Goal: Task Accomplishment & Management: Manage account settings

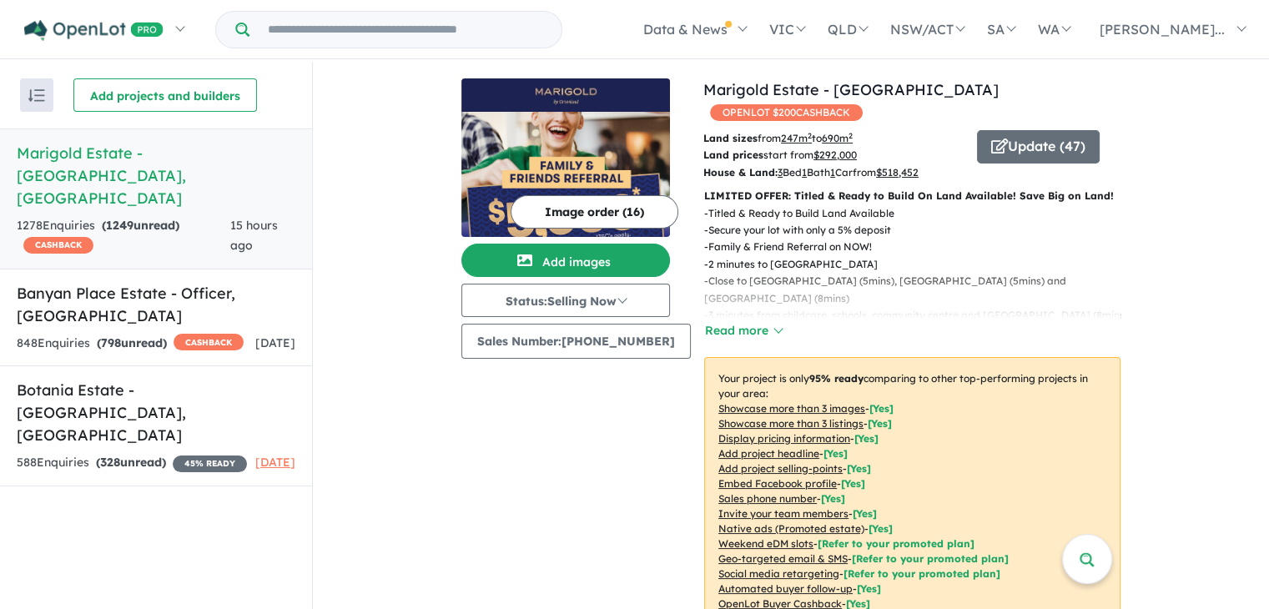
click at [577, 210] on button "Image order ( 16 )" at bounding box center [595, 211] width 168 height 33
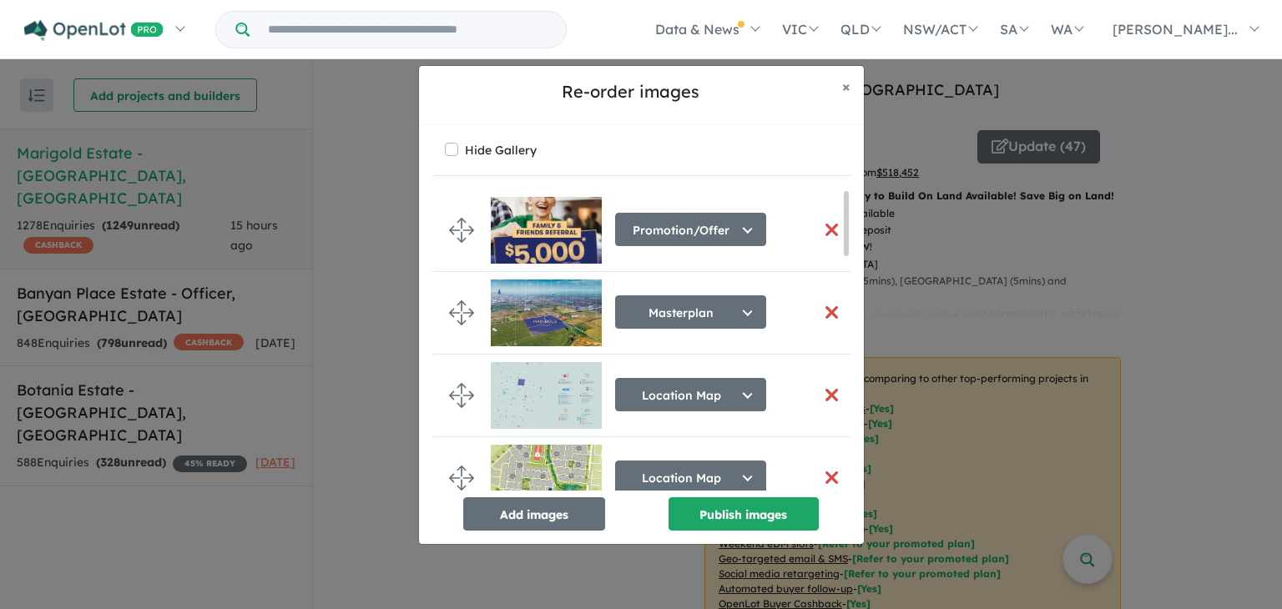
click at [831, 224] on button "button" at bounding box center [832, 230] width 35 height 36
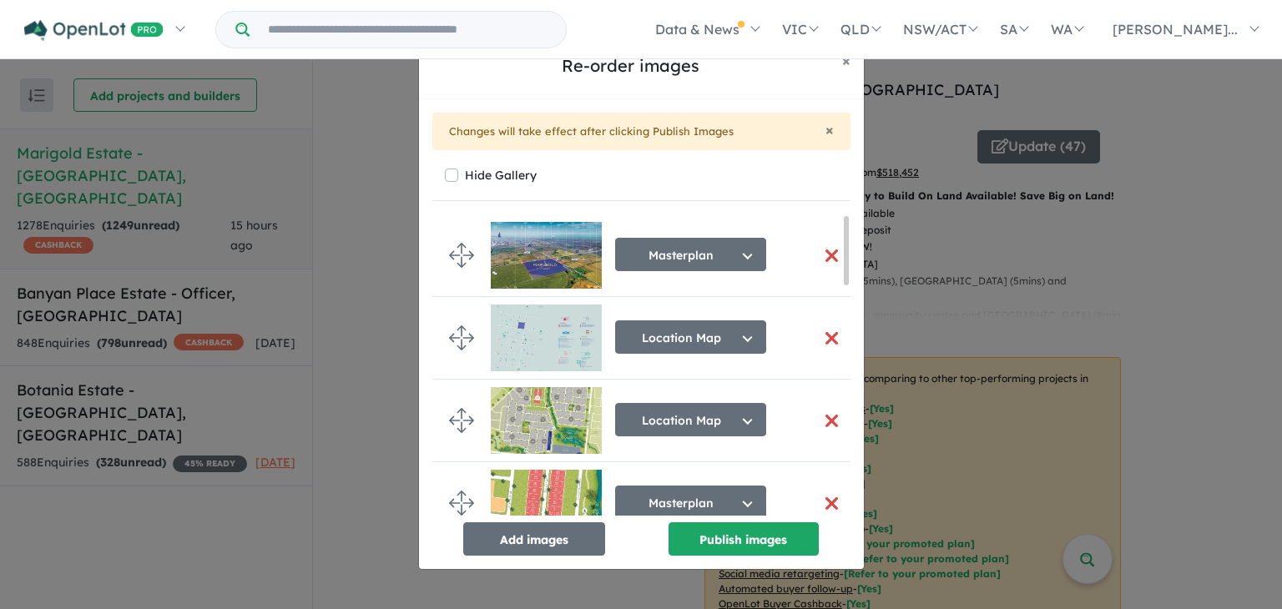
click at [820, 248] on button "button" at bounding box center [832, 256] width 35 height 36
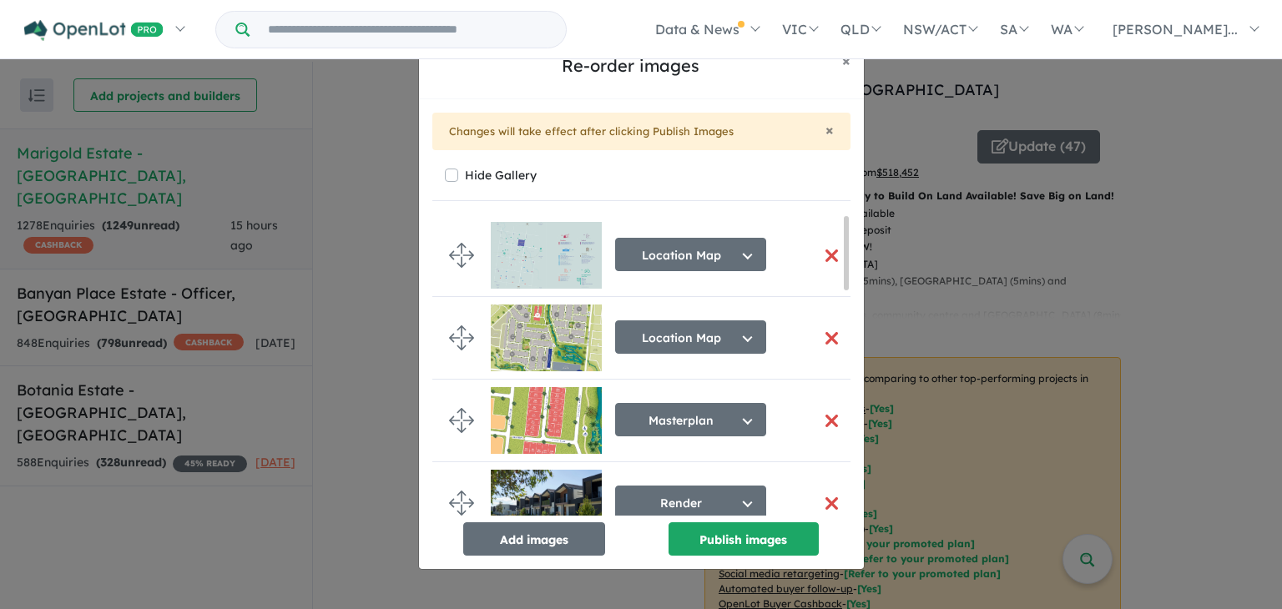
click at [829, 254] on button "button" at bounding box center [832, 256] width 35 height 36
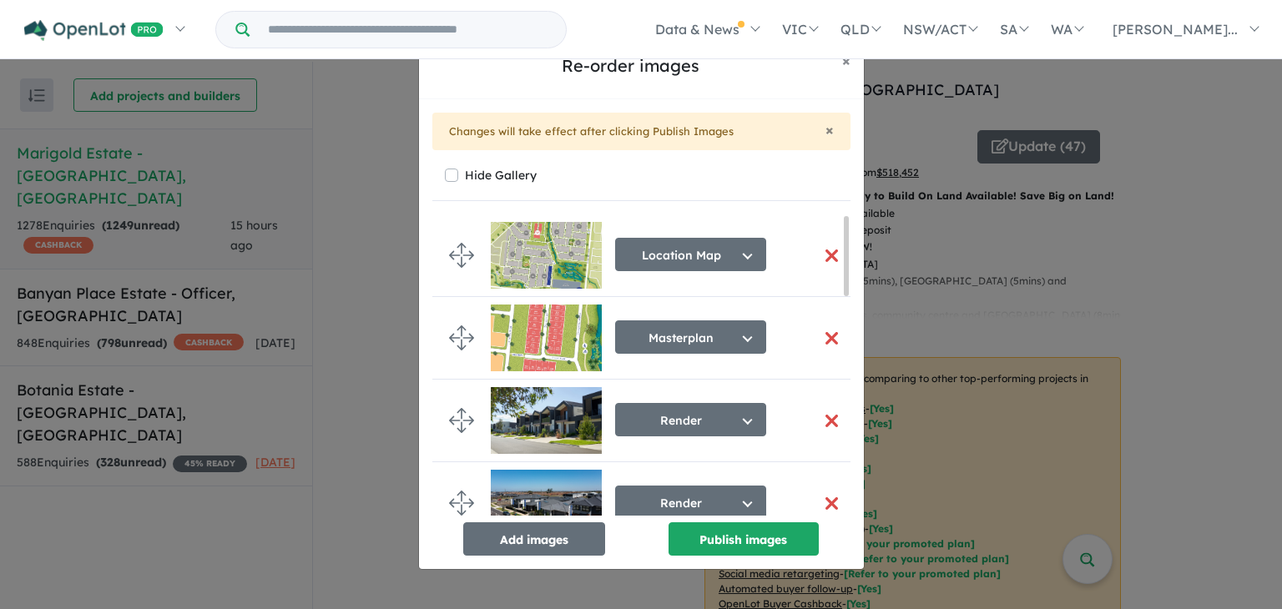
click at [829, 254] on button "button" at bounding box center [832, 256] width 35 height 36
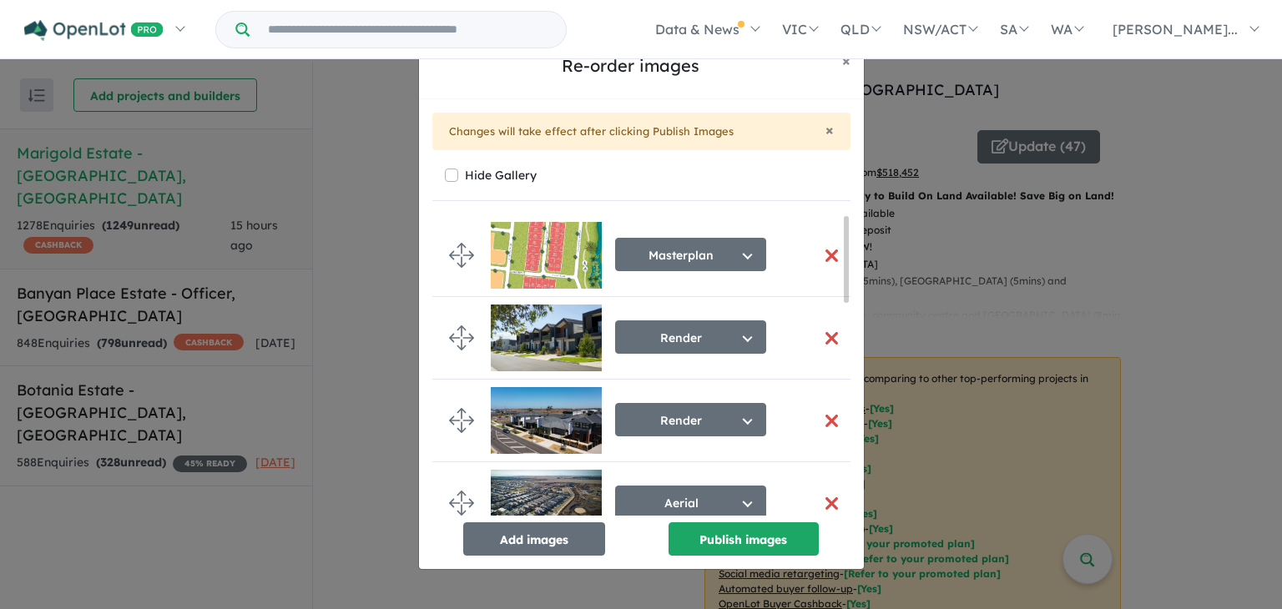
click at [829, 254] on button "button" at bounding box center [832, 256] width 35 height 36
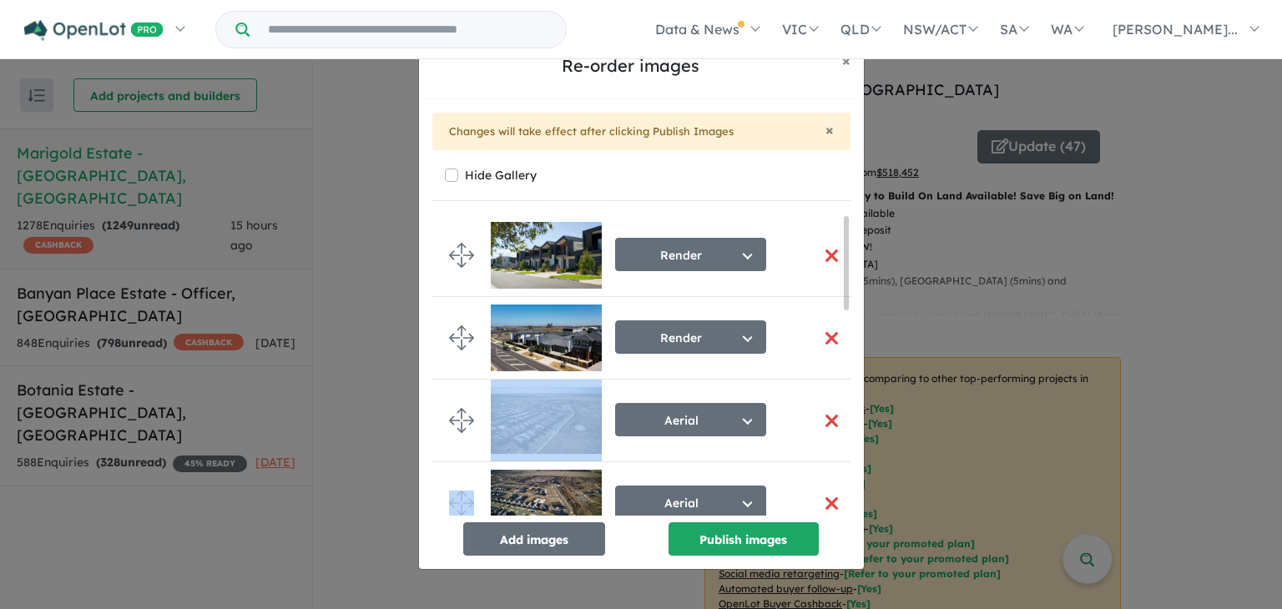
drag, startPoint x: 787, startPoint y: 435, endPoint x: 761, endPoint y: 400, distance: 43.6
click at [761, 400] on div "Aerial Select image tag Aerial Location Map Masterplan Lifestyle Amenities Park…" at bounding box center [653, 421] width 324 height 82
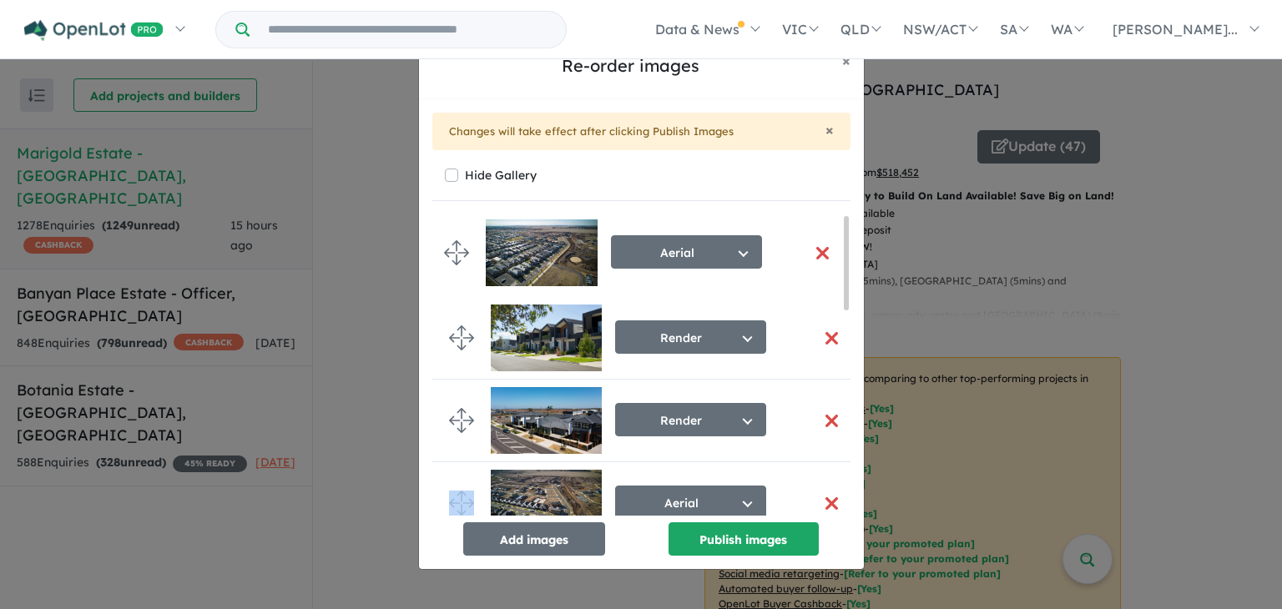
drag, startPoint x: 461, startPoint y: 419, endPoint x: 457, endPoint y: 250, distance: 168.6
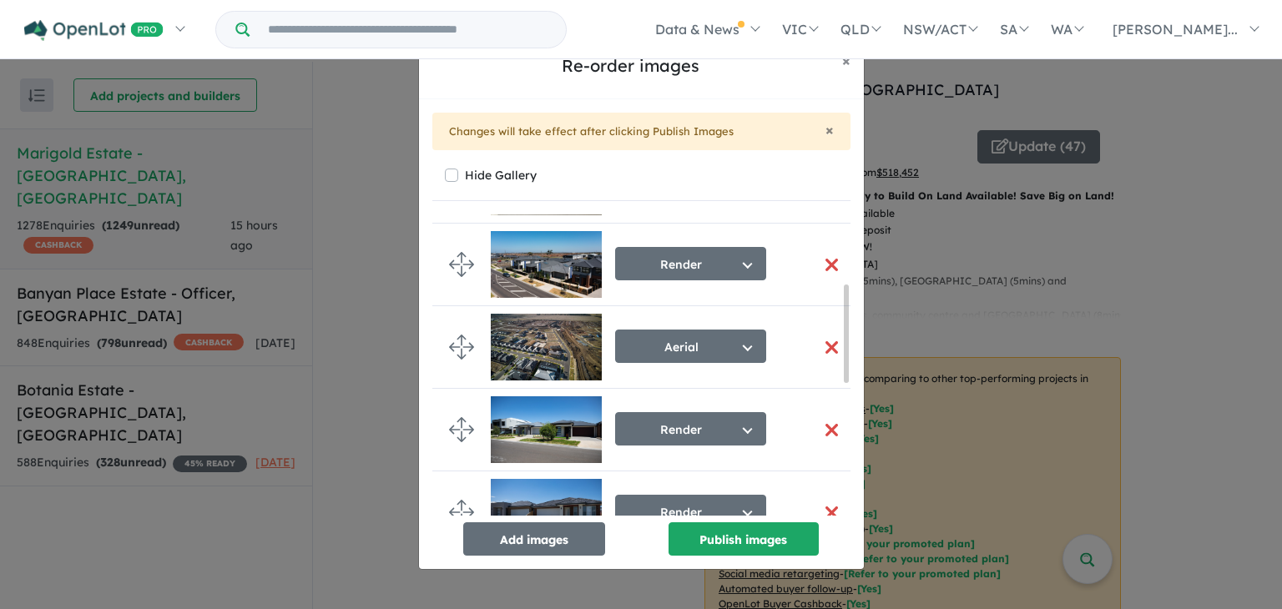
scroll to position [250, 0]
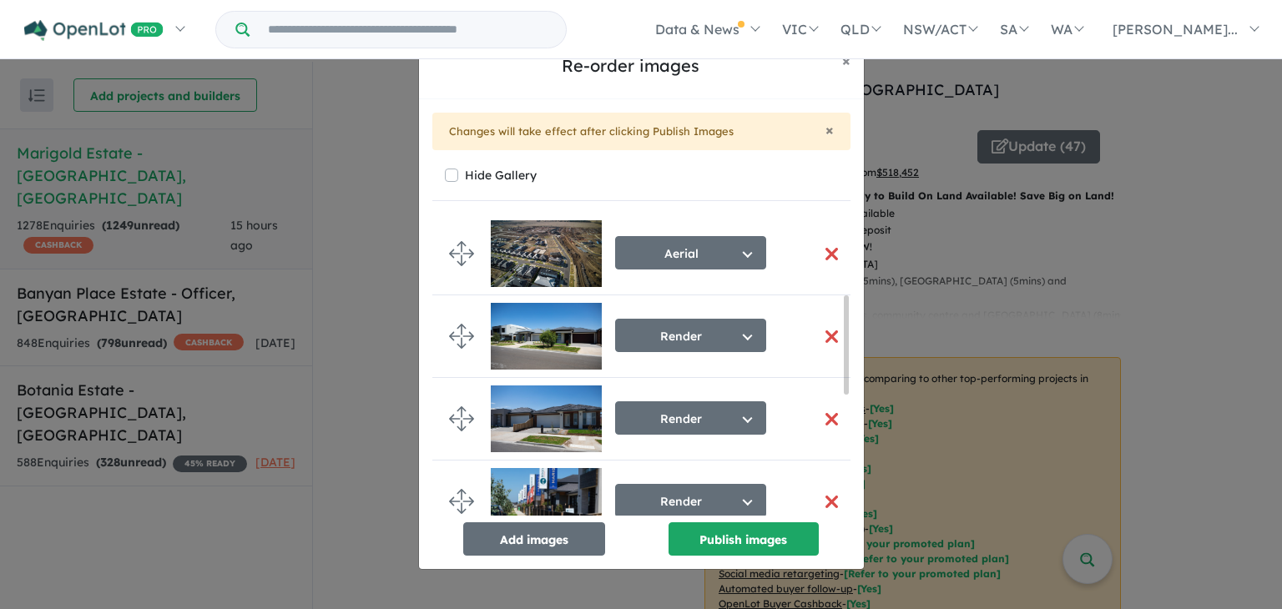
drag, startPoint x: 848, startPoint y: 255, endPoint x: 869, endPoint y: 339, distance: 86.8
click at [869, 339] on div "Re-order images × Close × Changes will take effect after clicking Publish Image…" at bounding box center [641, 304] width 1282 height 609
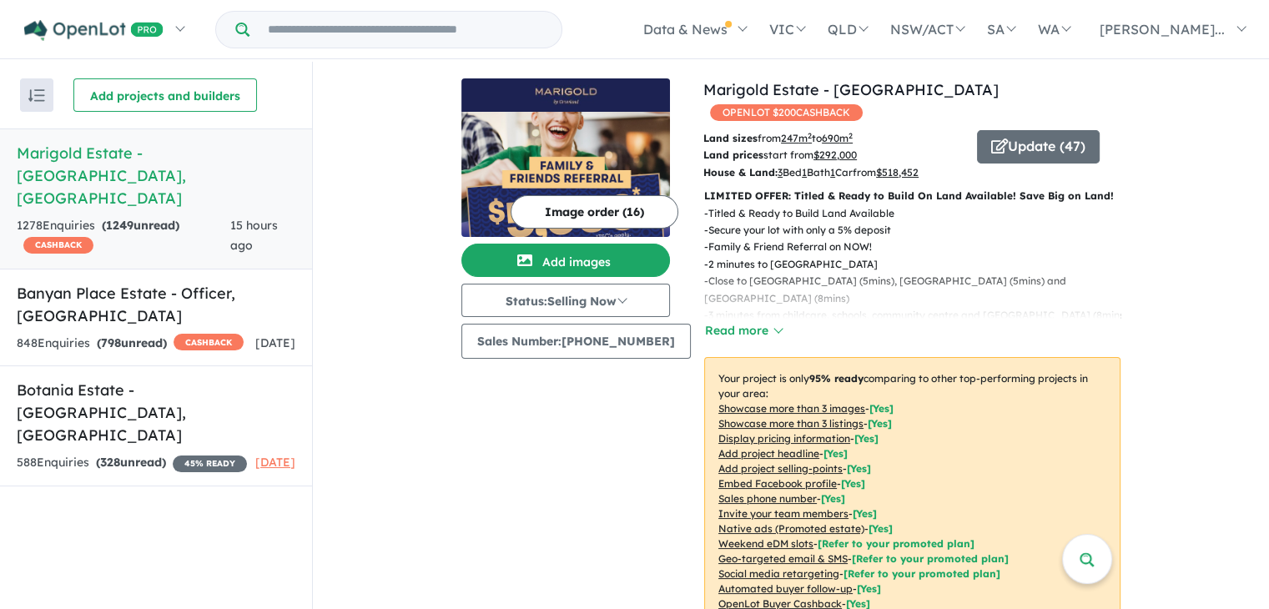
click at [572, 210] on button "Image order ( 16 )" at bounding box center [595, 211] width 168 height 33
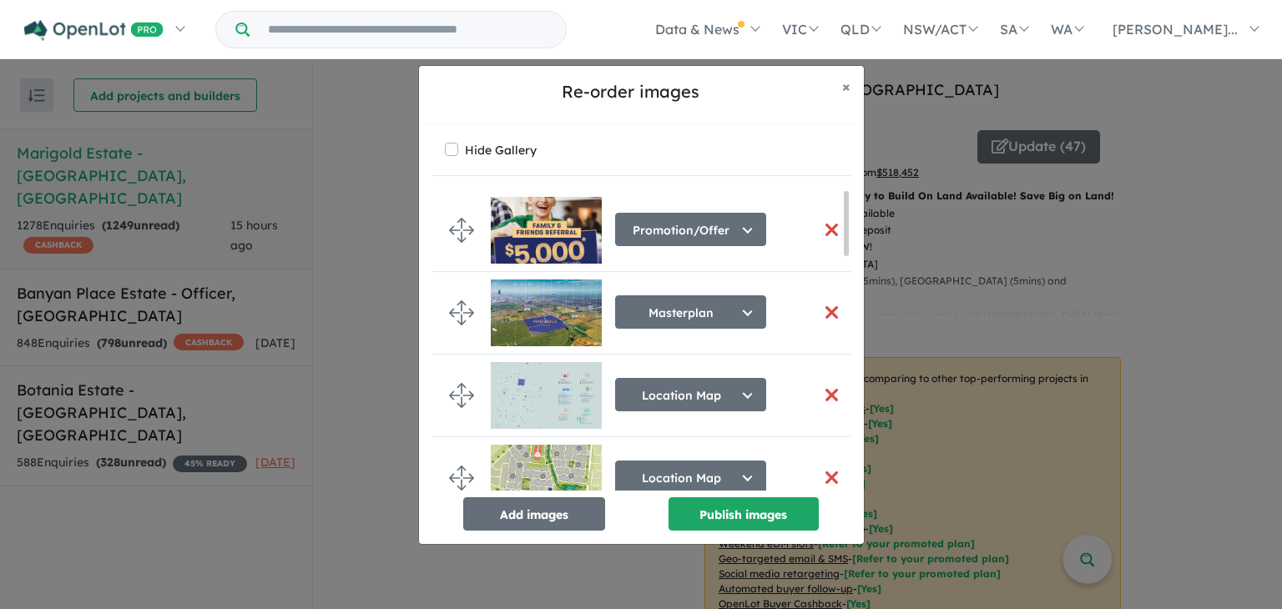
click at [829, 231] on button "button" at bounding box center [832, 230] width 35 height 36
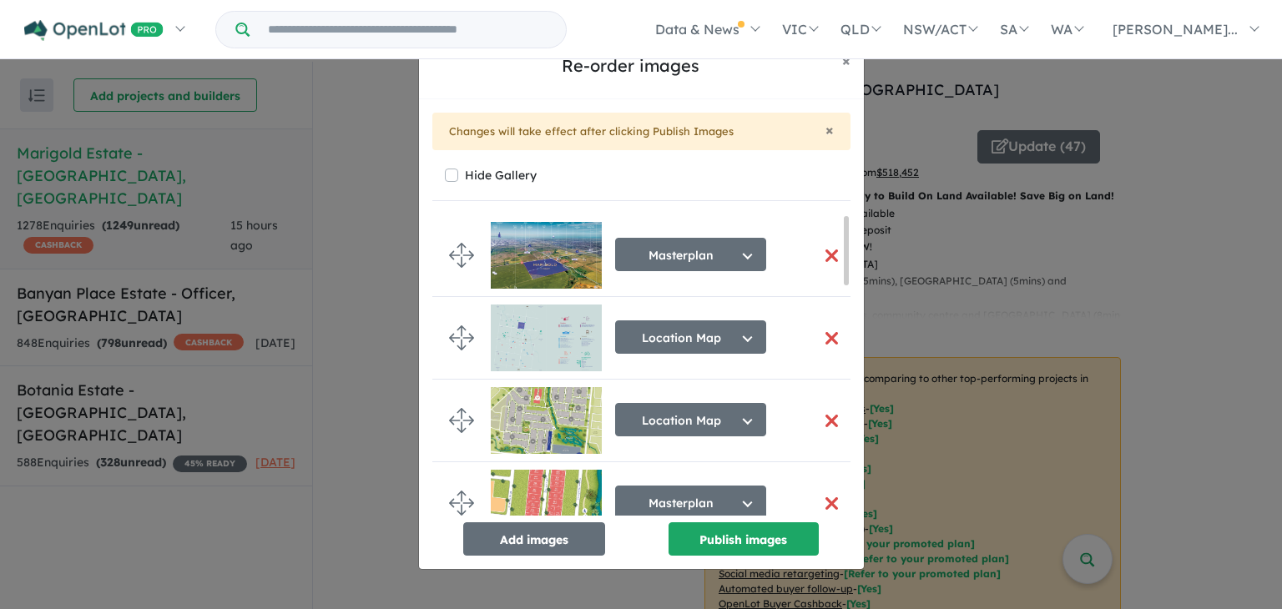
click at [825, 246] on button "button" at bounding box center [832, 256] width 35 height 36
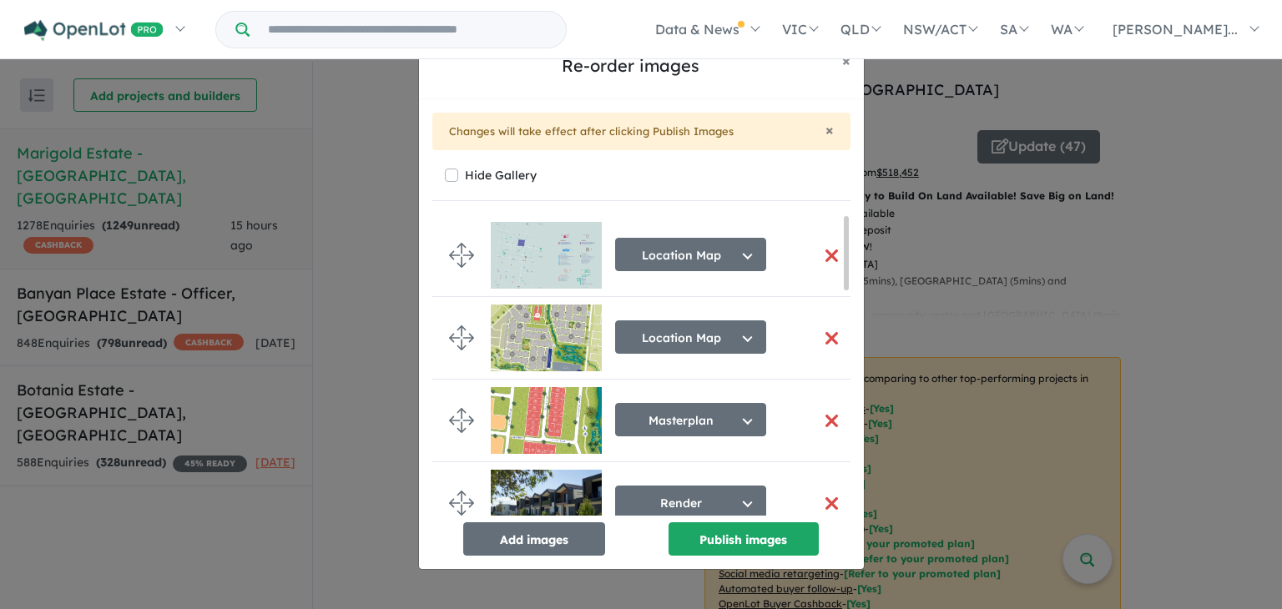
click at [816, 339] on button "button" at bounding box center [832, 338] width 35 height 36
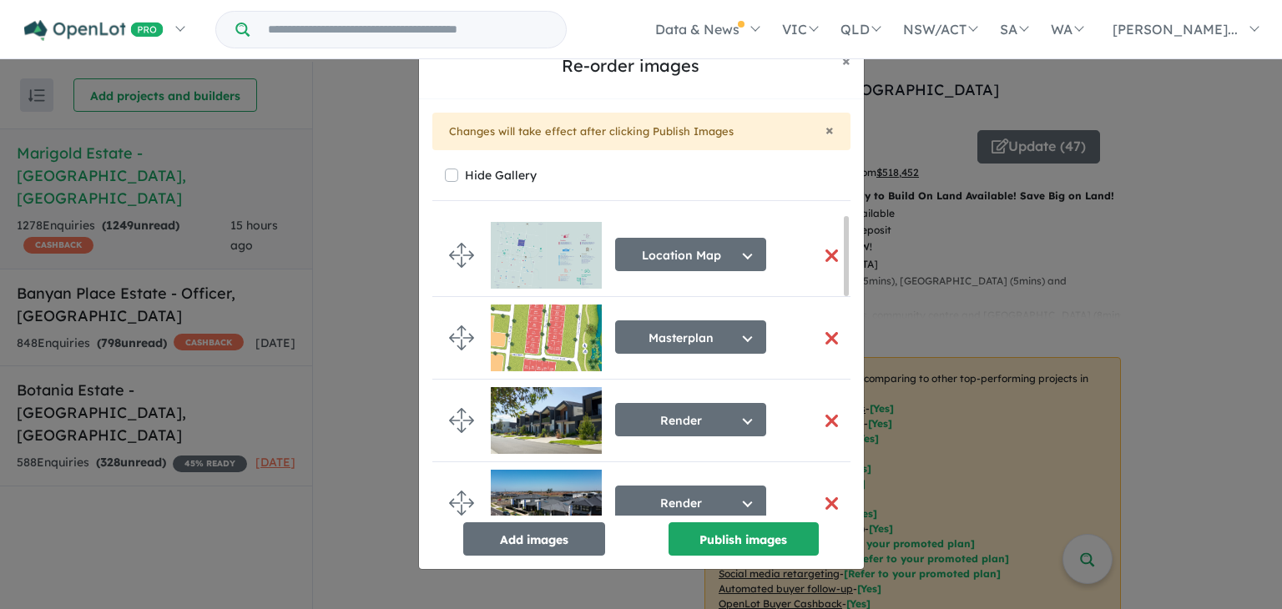
click at [816, 339] on button "button" at bounding box center [832, 338] width 35 height 36
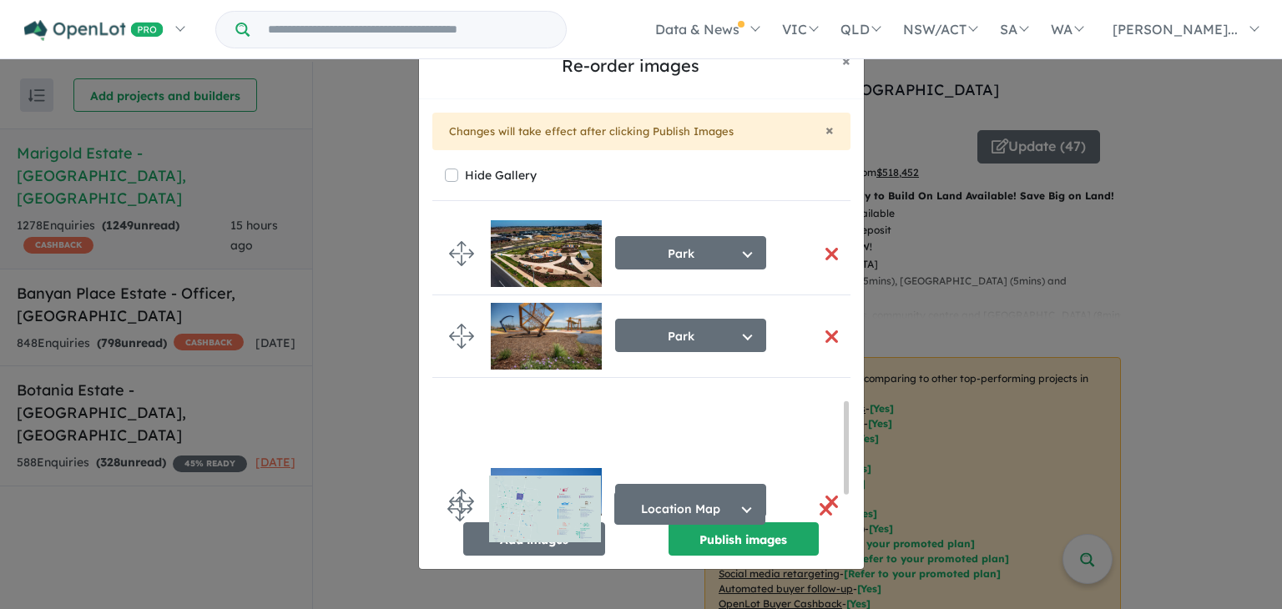
scroll to position [681, 0]
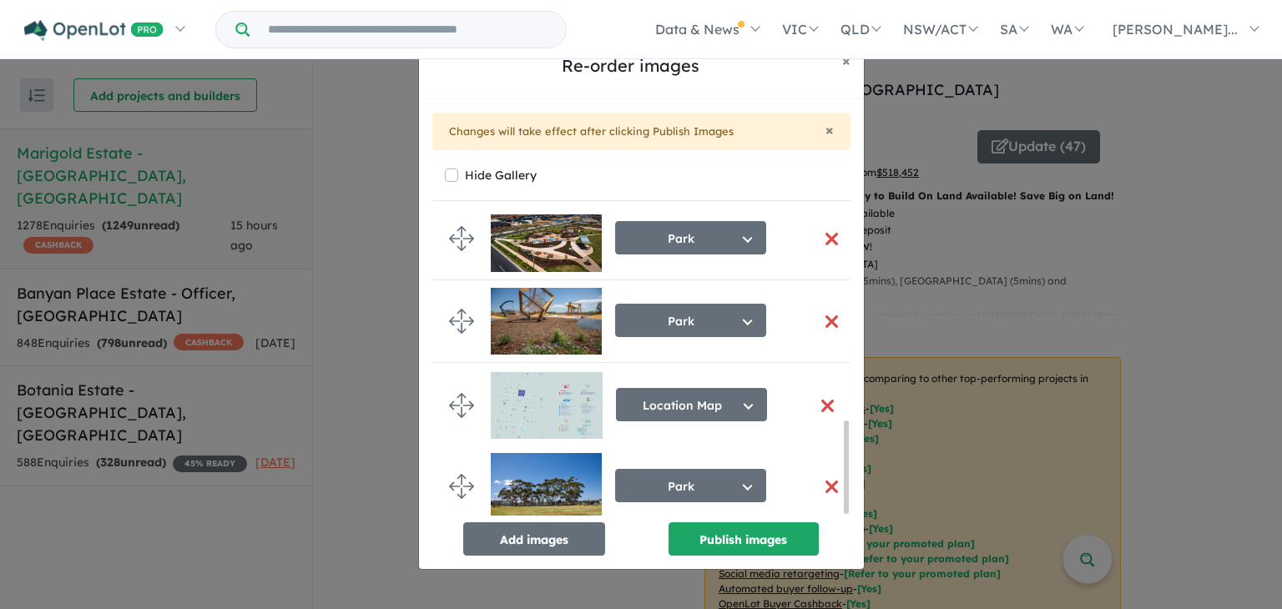
drag, startPoint x: 461, startPoint y: 251, endPoint x: 461, endPoint y: 401, distance: 150.2
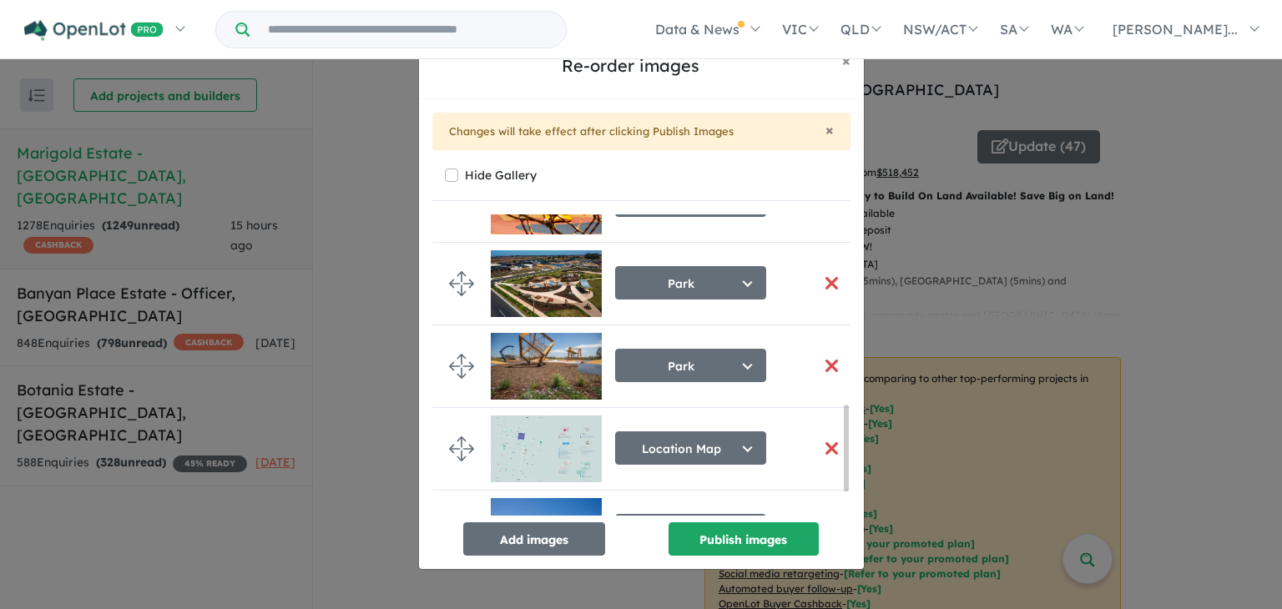
scroll to position [728, 0]
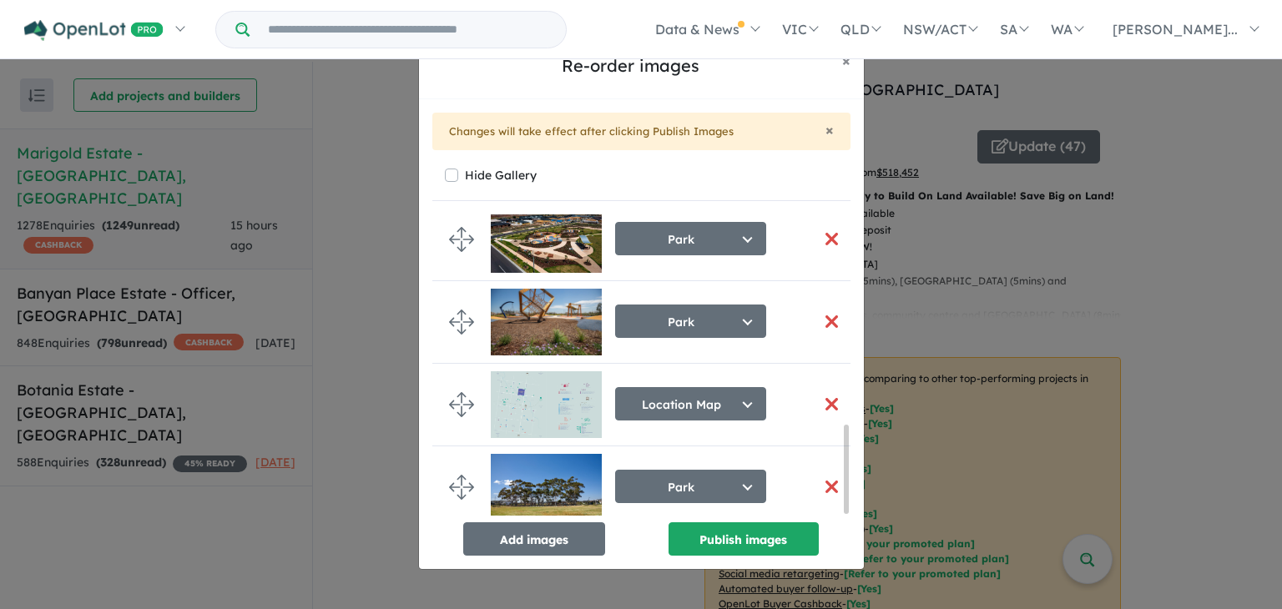
drag, startPoint x: 843, startPoint y: 421, endPoint x: 852, endPoint y: 461, distance: 41.9
click at [852, 461] on div "× Changes will take effect after clicking Publish Images Hide Gallery Render Se…" at bounding box center [641, 334] width 445 height 471
click at [820, 478] on button "button" at bounding box center [832, 487] width 35 height 36
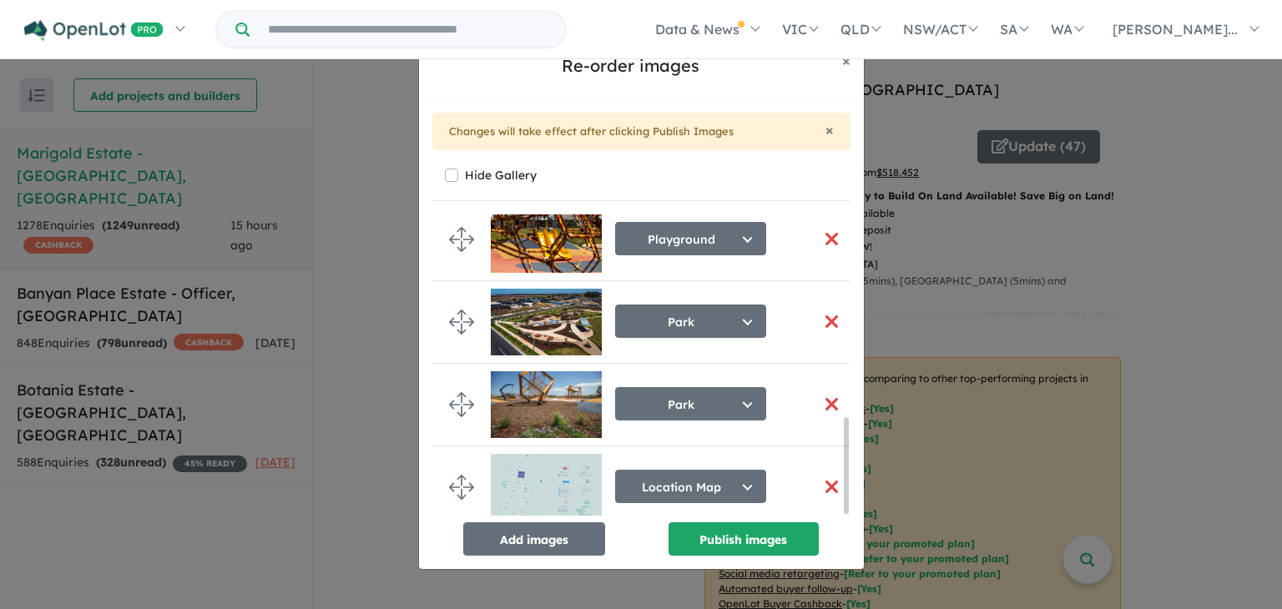
drag, startPoint x: 848, startPoint y: 487, endPoint x: 850, endPoint y: 445, distance: 42.6
click at [850, 446] on li "Location Map Select image tag Aerial Location Map Masterplan Lifestyle Amenitie…" at bounding box center [647, 487] width 431 height 83
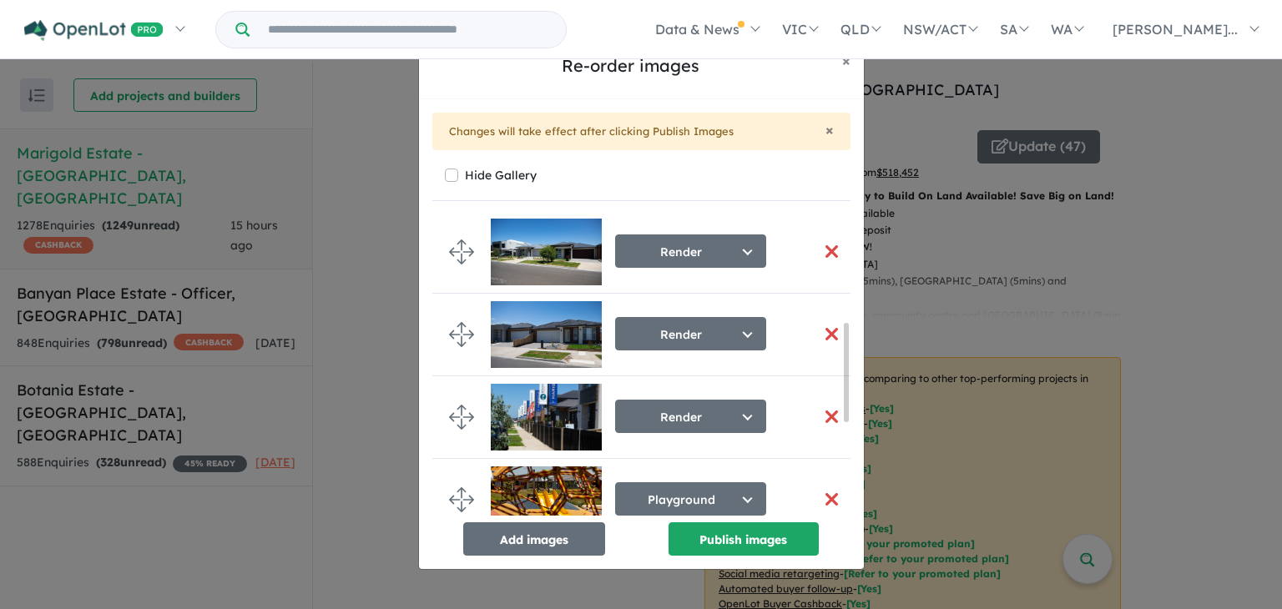
scroll to position [330, 0]
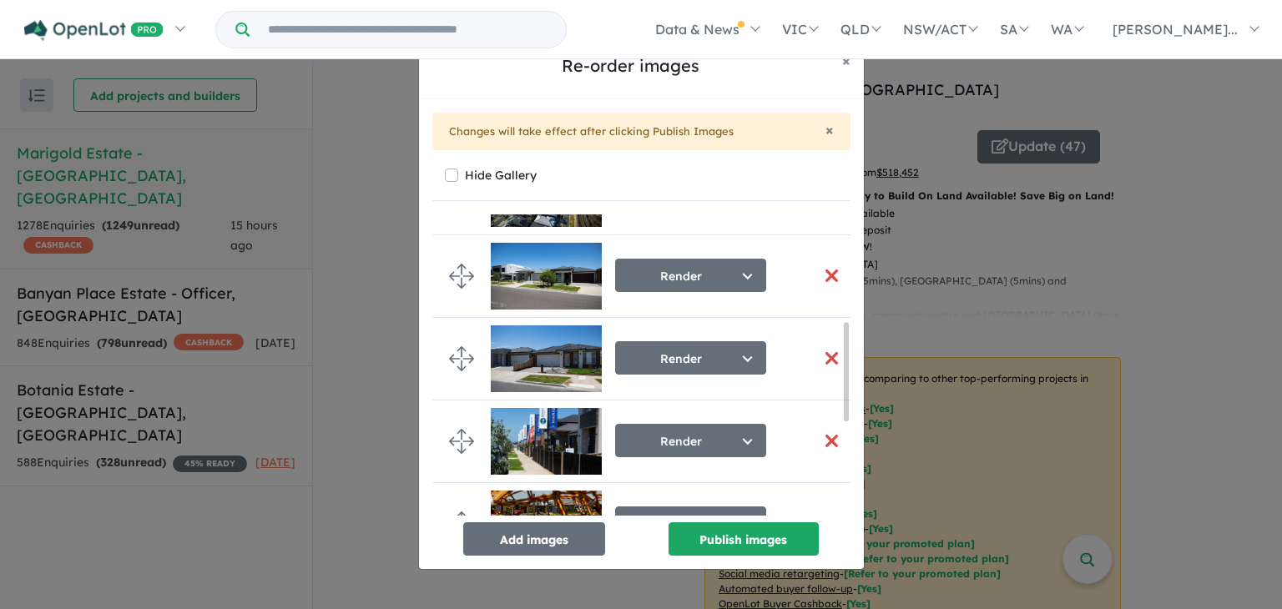
drag, startPoint x: 847, startPoint y: 436, endPoint x: 853, endPoint y: 344, distance: 92.8
click at [853, 344] on div "× Changes will take effect after clicking Publish Images Hide Gallery Render Se…" at bounding box center [641, 334] width 445 height 471
click at [824, 445] on button "button" at bounding box center [832, 441] width 35 height 36
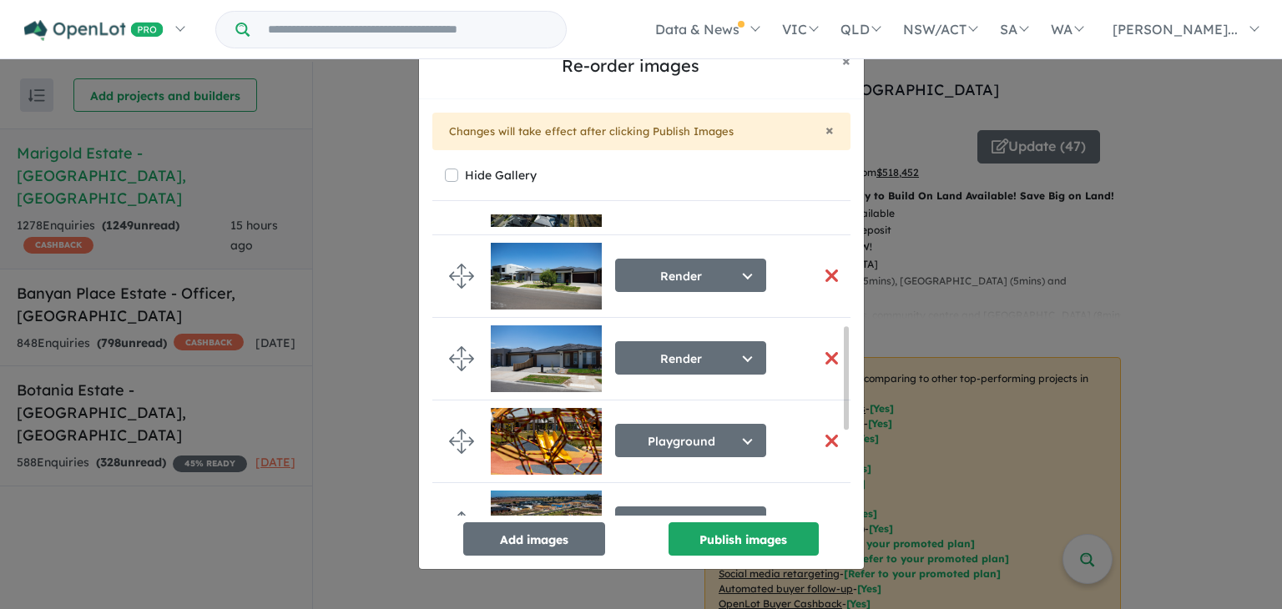
drag, startPoint x: 842, startPoint y: 398, endPoint x: 842, endPoint y: 388, distance: 10.0
click at [842, 388] on ul "Render Select image tag Aerial Location Map Masterplan Lifestyle Amenities Park…" at bounding box center [647, 314] width 431 height 860
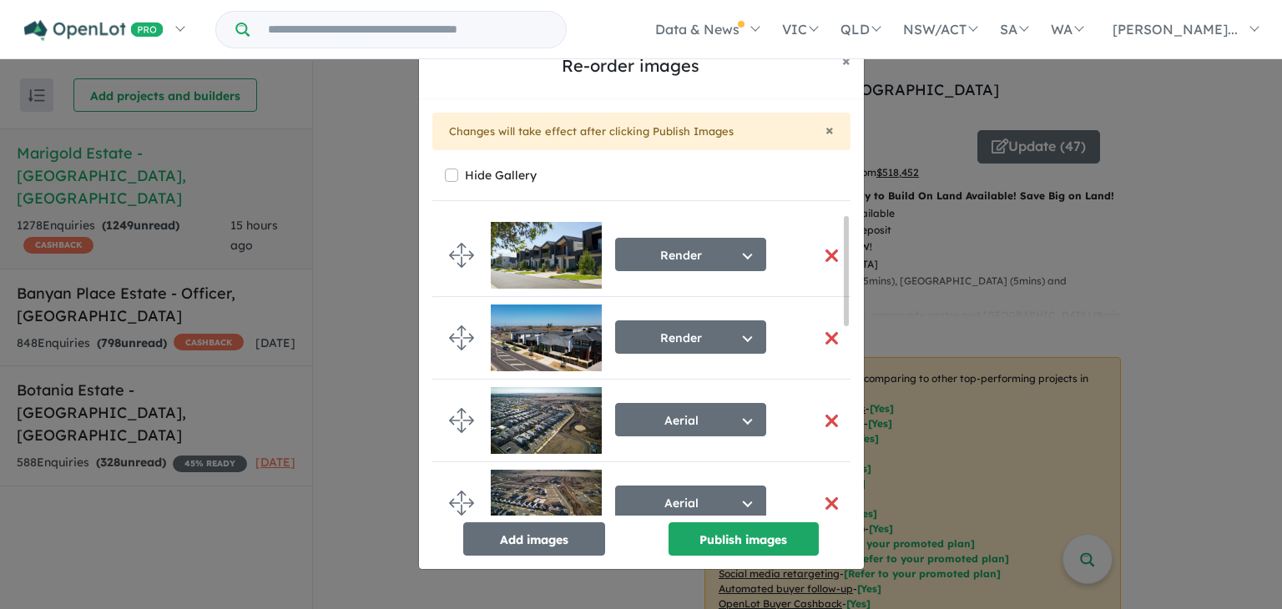
scroll to position [0, 0]
drag, startPoint x: 847, startPoint y: 365, endPoint x: 854, endPoint y: 226, distance: 138.7
click at [854, 226] on div "× Changes will take effect after clicking Publish Images Hide Gallery Render Se…" at bounding box center [641, 334] width 445 height 471
click at [731, 541] on button "Publish images" at bounding box center [743, 538] width 150 height 33
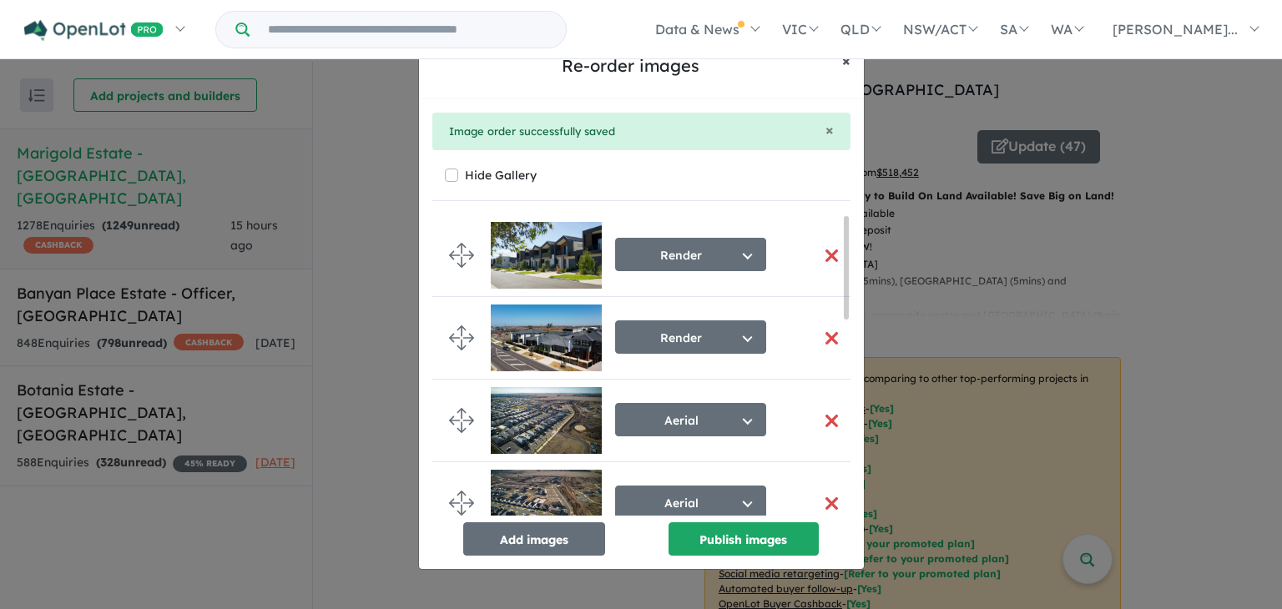
click at [850, 62] on span "×" at bounding box center [846, 60] width 8 height 19
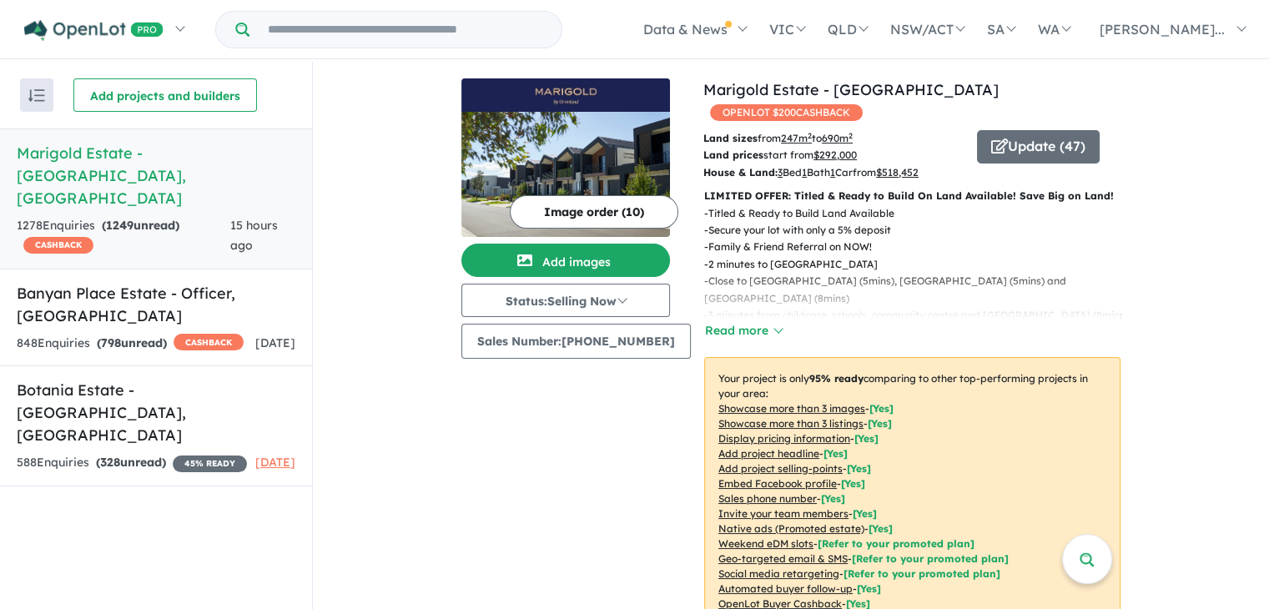
click at [812, 132] on span "to 690 m 2" at bounding box center [832, 138] width 41 height 13
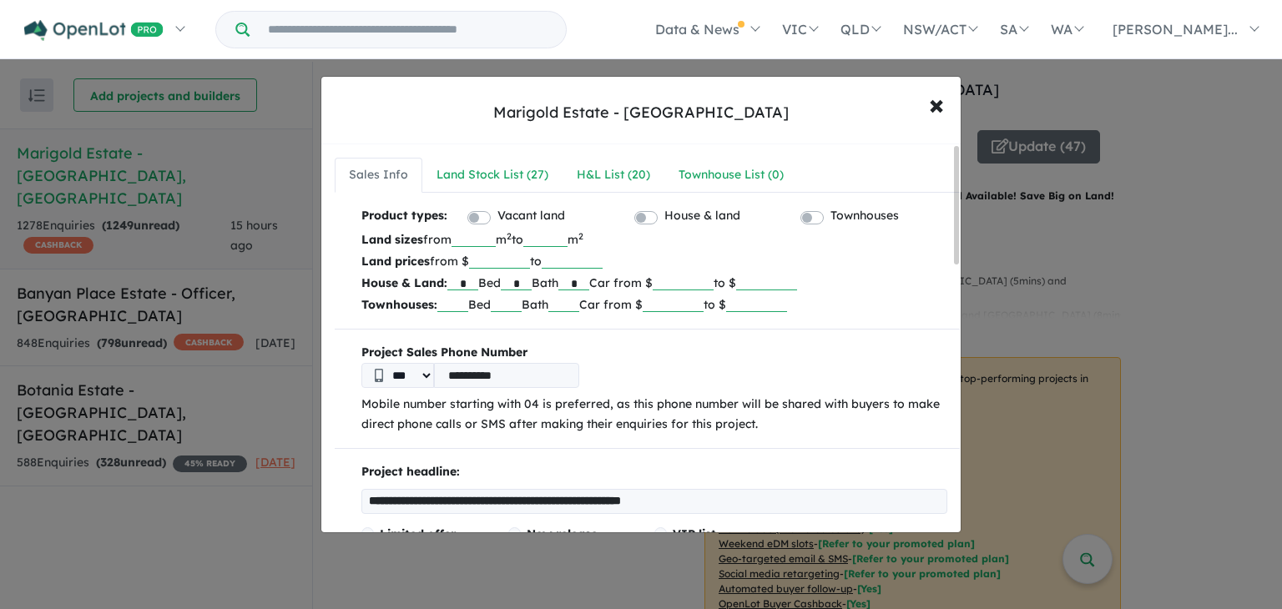
click at [496, 241] on input "***" at bounding box center [473, 238] width 44 height 17
type input "*"
type input "***"
click at [515, 261] on input "******" at bounding box center [499, 260] width 61 height 17
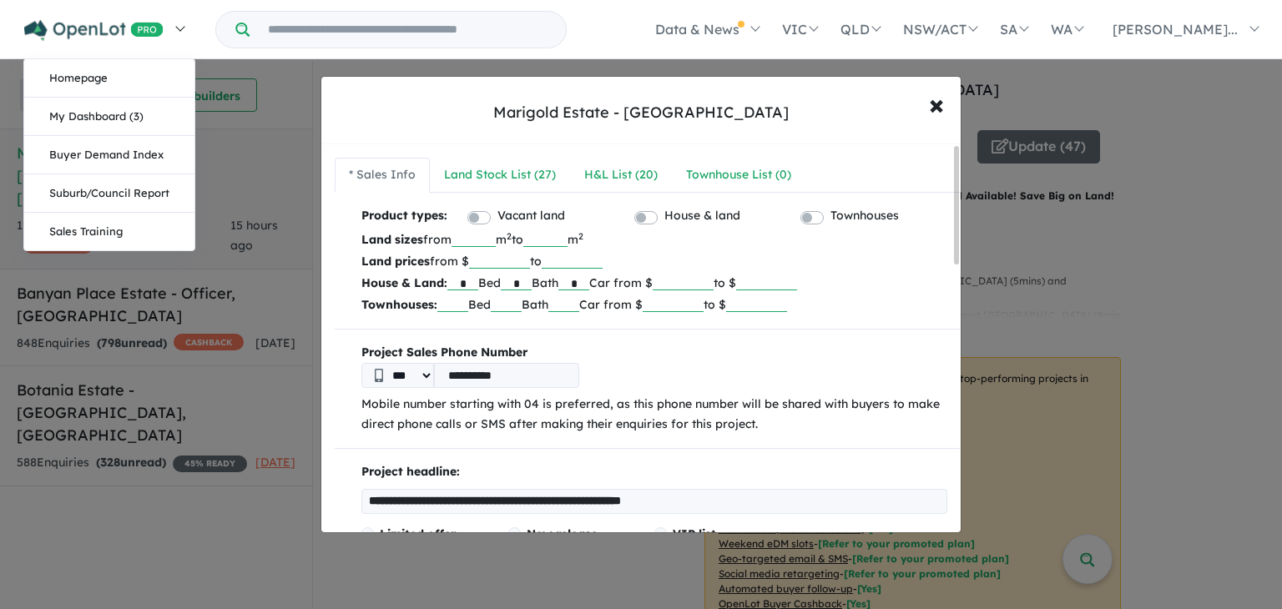
type input "******"
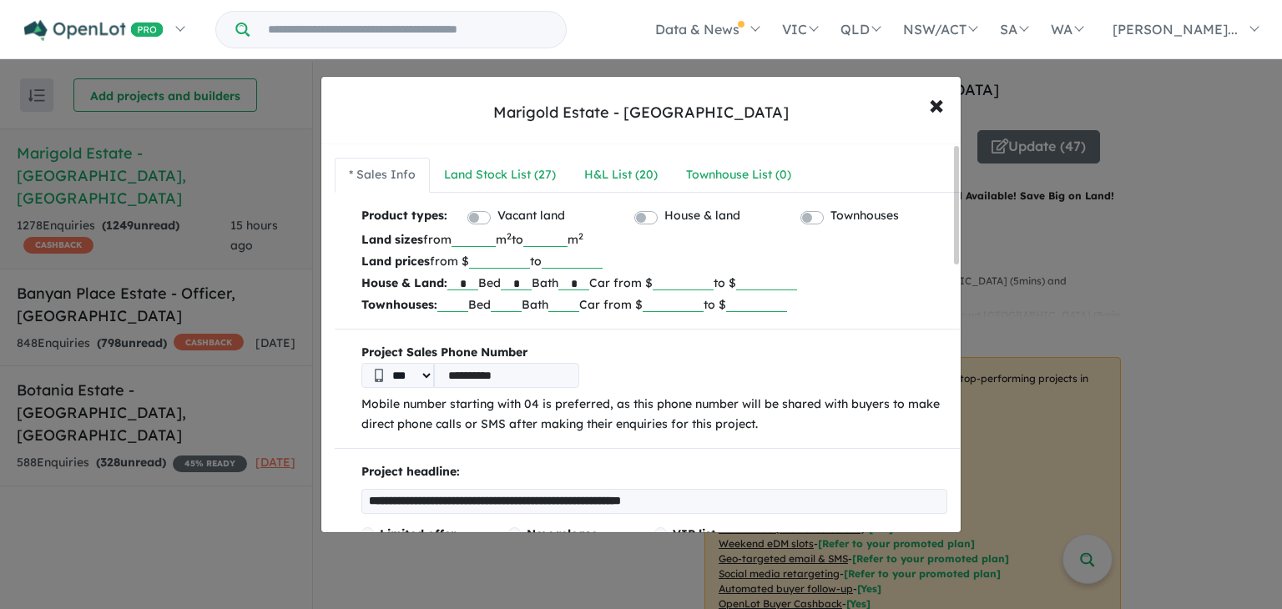
click at [714, 282] on input "******" at bounding box center [683, 282] width 61 height 17
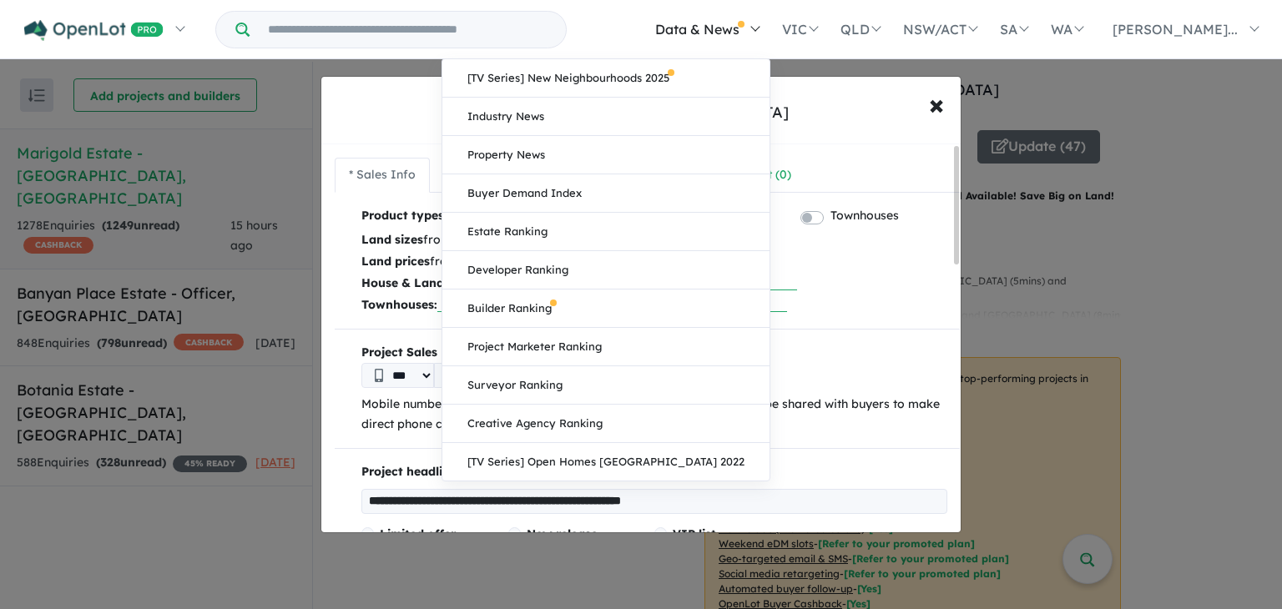
type input "******"
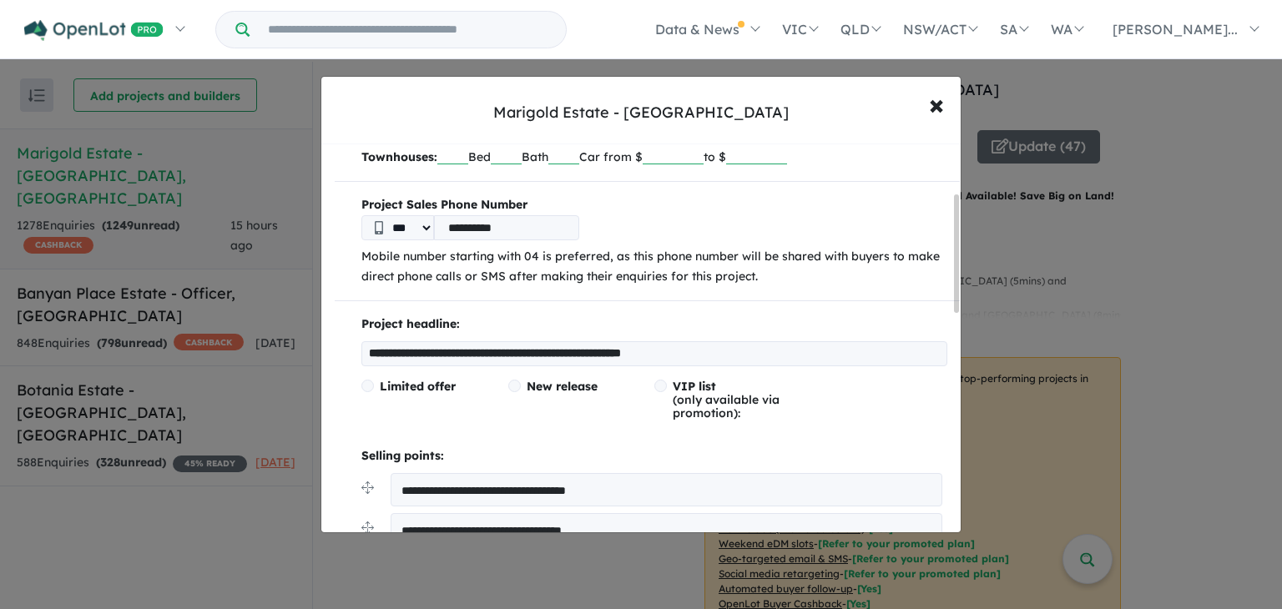
scroll to position [162, 0]
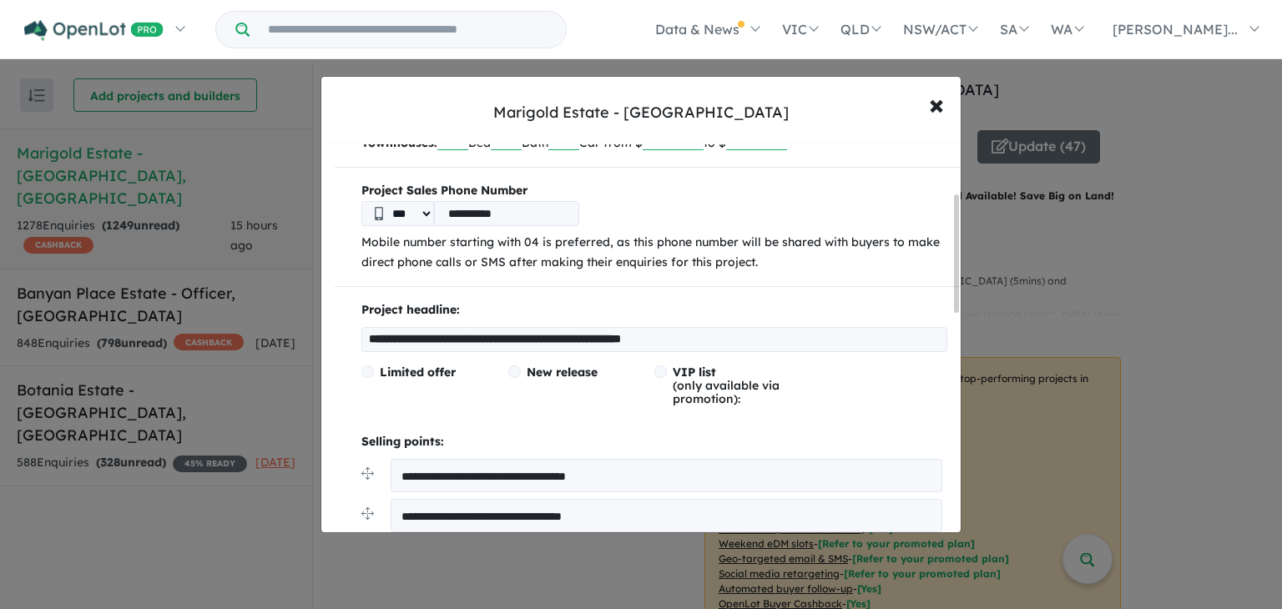
drag, startPoint x: 955, startPoint y: 237, endPoint x: 961, endPoint y: 286, distance: 49.6
click at [961, 286] on div "**********" at bounding box center [640, 304] width 641 height 457
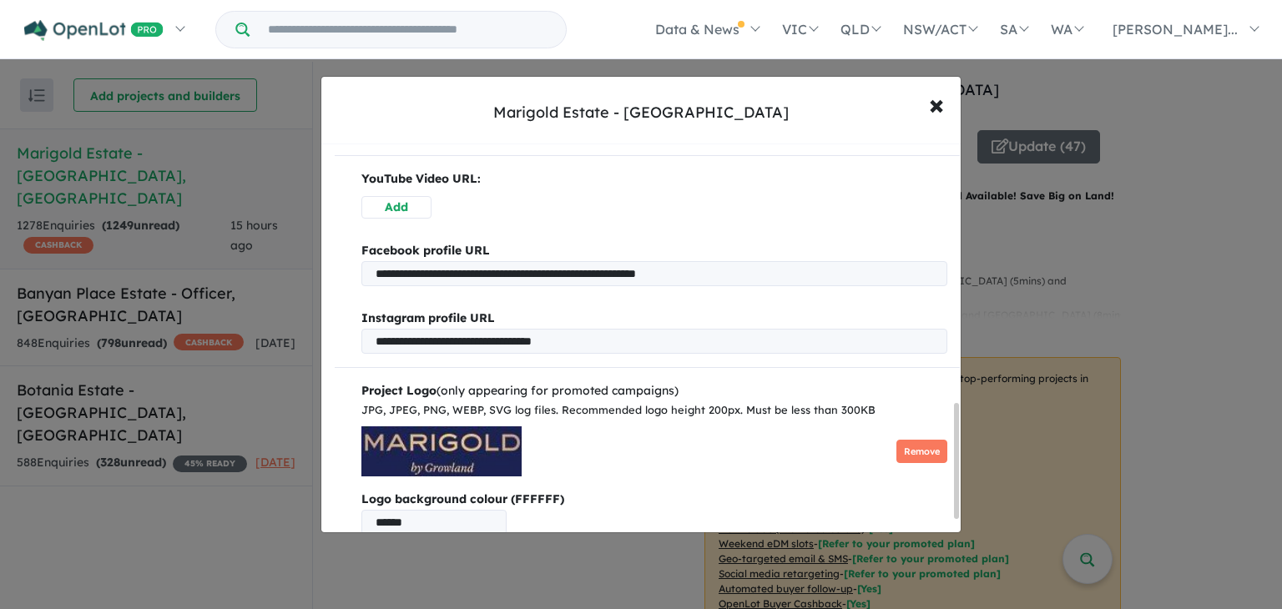
scroll to position [915, 0]
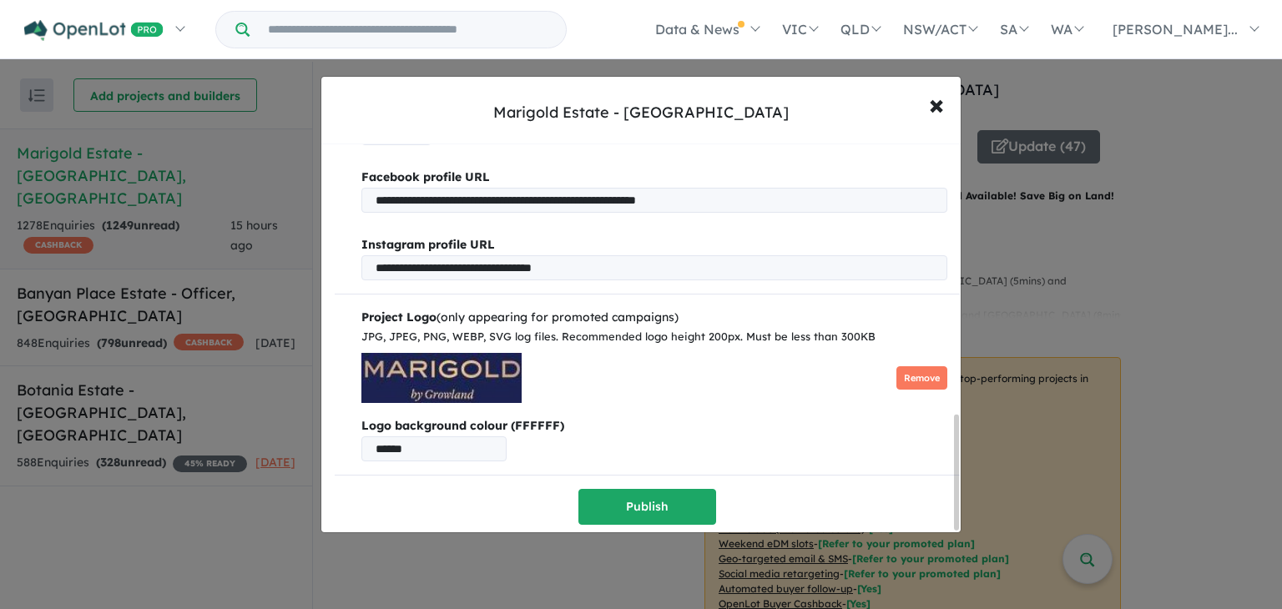
drag, startPoint x: 955, startPoint y: 260, endPoint x: 985, endPoint y: 486, distance: 227.3
click at [985, 486] on div "**********" at bounding box center [641, 304] width 1282 height 609
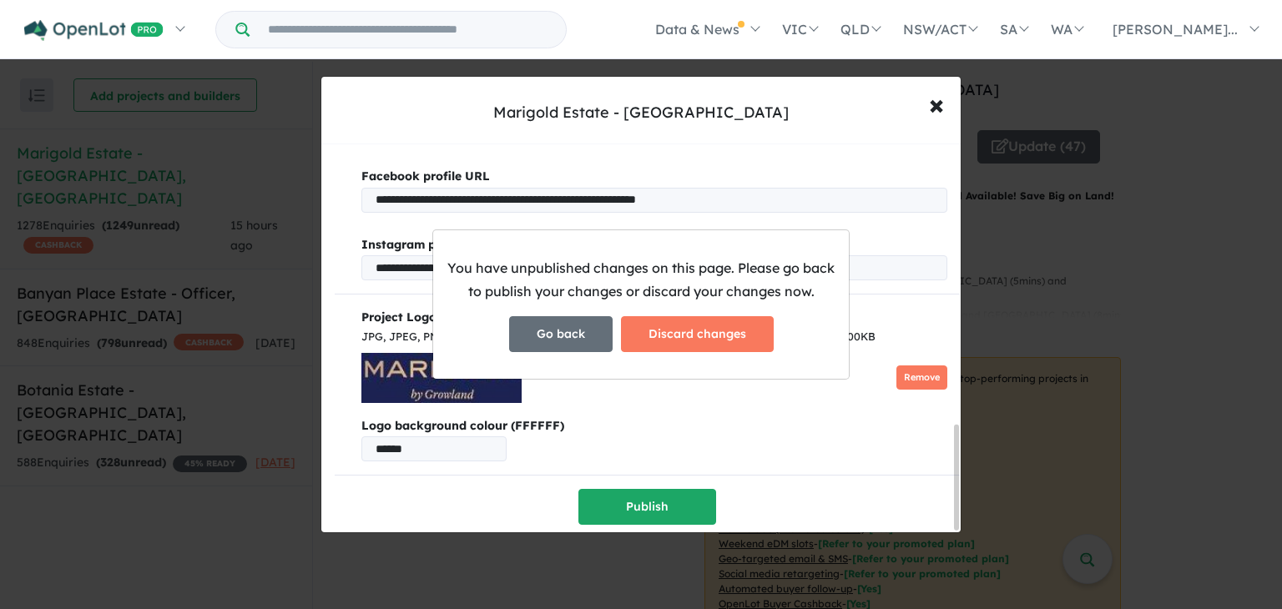
click at [586, 345] on button "Go back" at bounding box center [560, 334] width 103 height 36
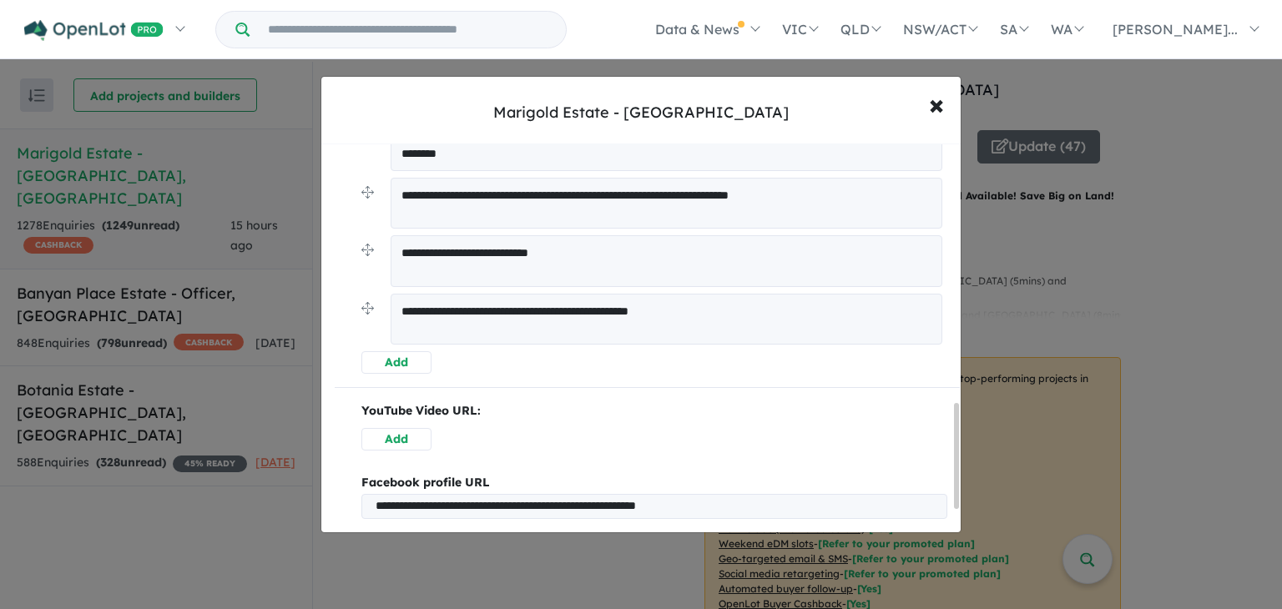
scroll to position [961, 0]
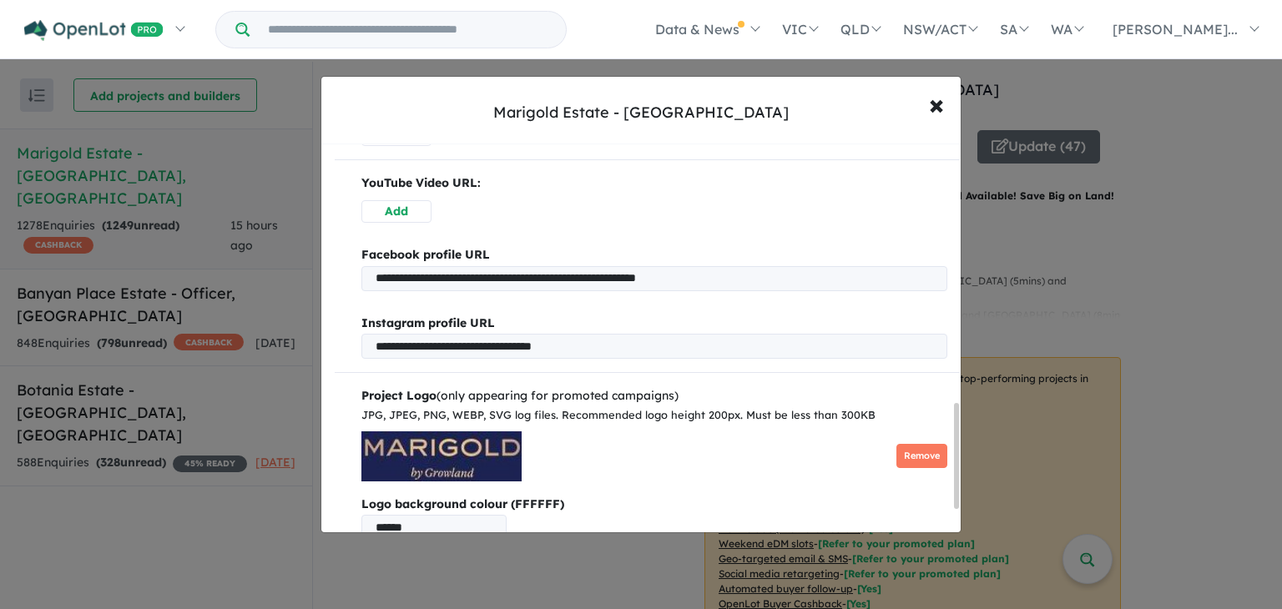
drag, startPoint x: 956, startPoint y: 227, endPoint x: 906, endPoint y: 484, distance: 261.7
click at [906, 484] on div "**********" at bounding box center [640, 338] width 639 height 388
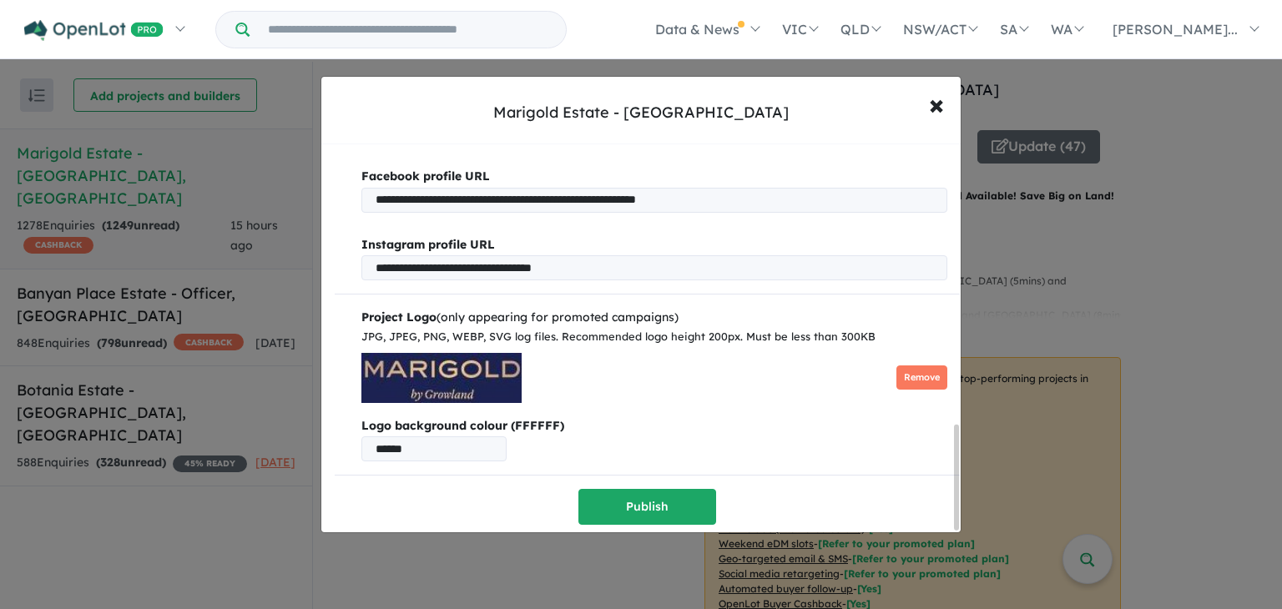
drag, startPoint x: 956, startPoint y: 413, endPoint x: 956, endPoint y: 440, distance: 26.7
click at [956, 440] on div at bounding box center [956, 478] width 5 height 106
click at [649, 507] on button "Publish" at bounding box center [647, 507] width 138 height 36
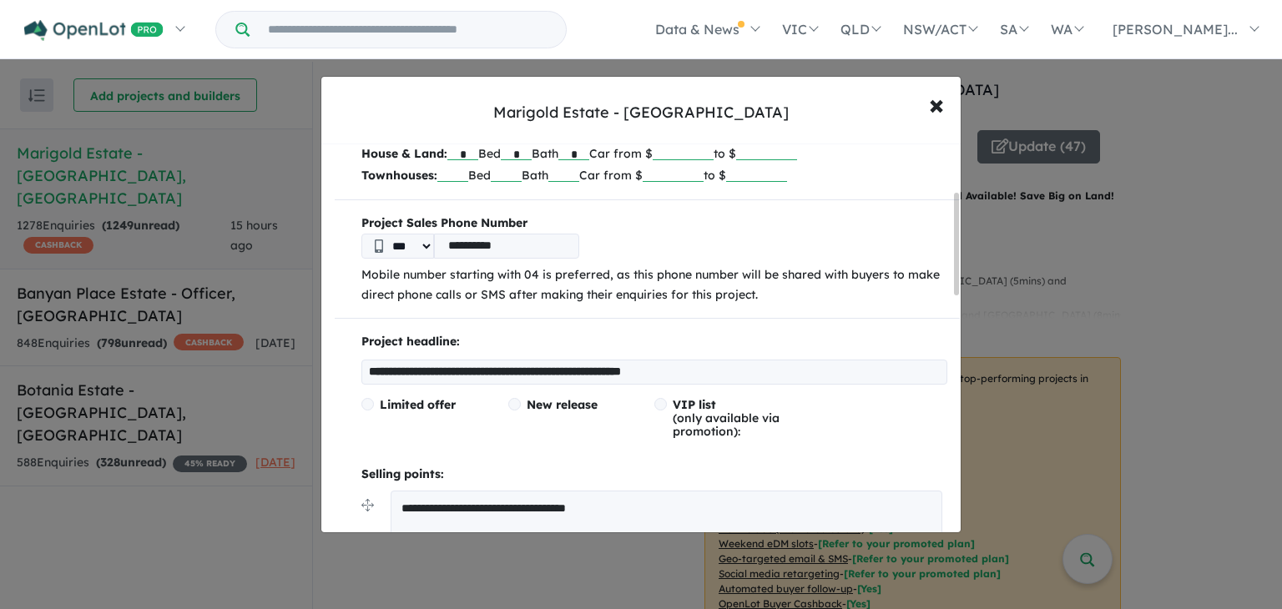
scroll to position [0, 0]
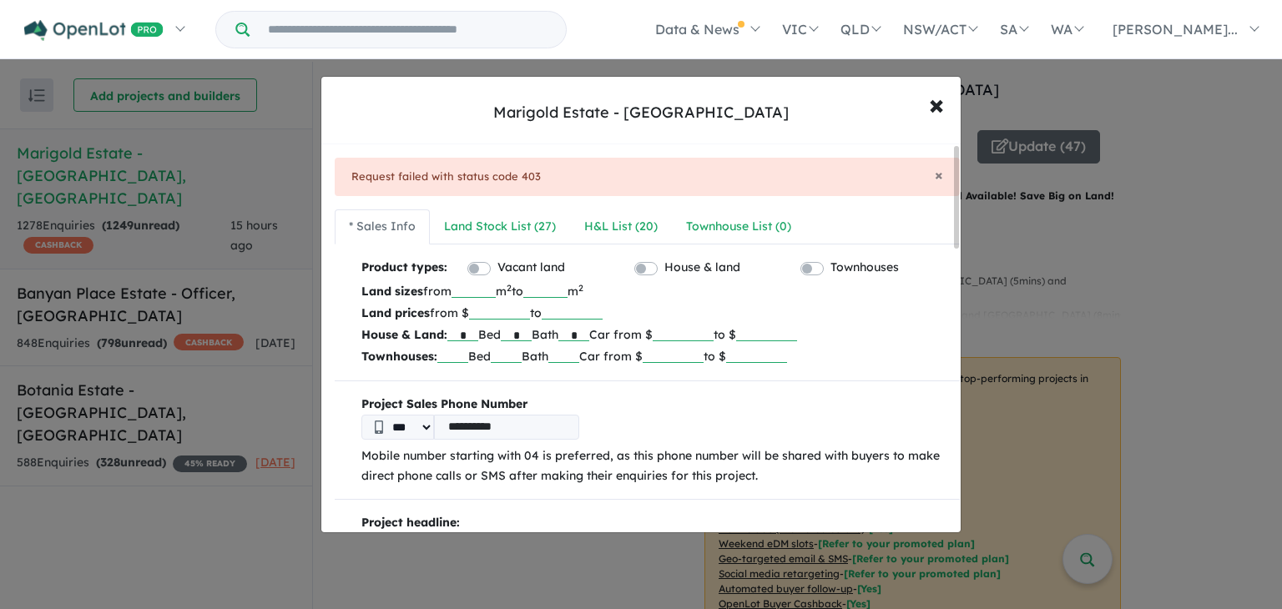
drag, startPoint x: 955, startPoint y: 194, endPoint x: 935, endPoint y: 162, distance: 37.5
click at [935, 162] on div "**********" at bounding box center [640, 338] width 639 height 388
click at [936, 174] on span "×" at bounding box center [939, 174] width 8 height 19
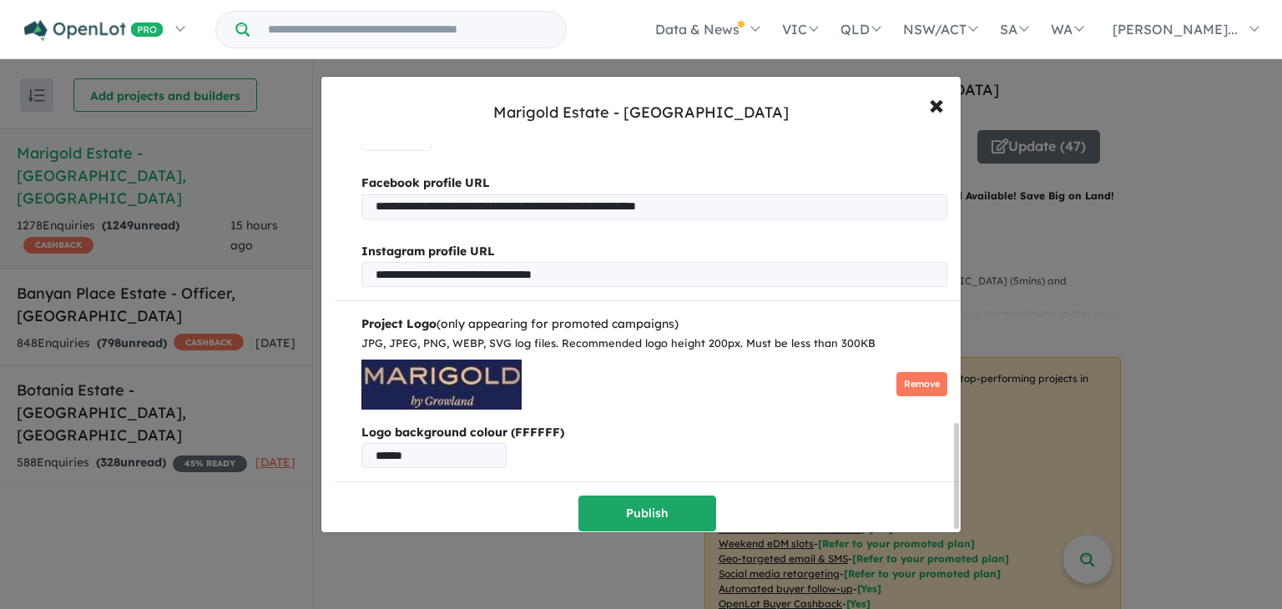
scroll to position [1036, 0]
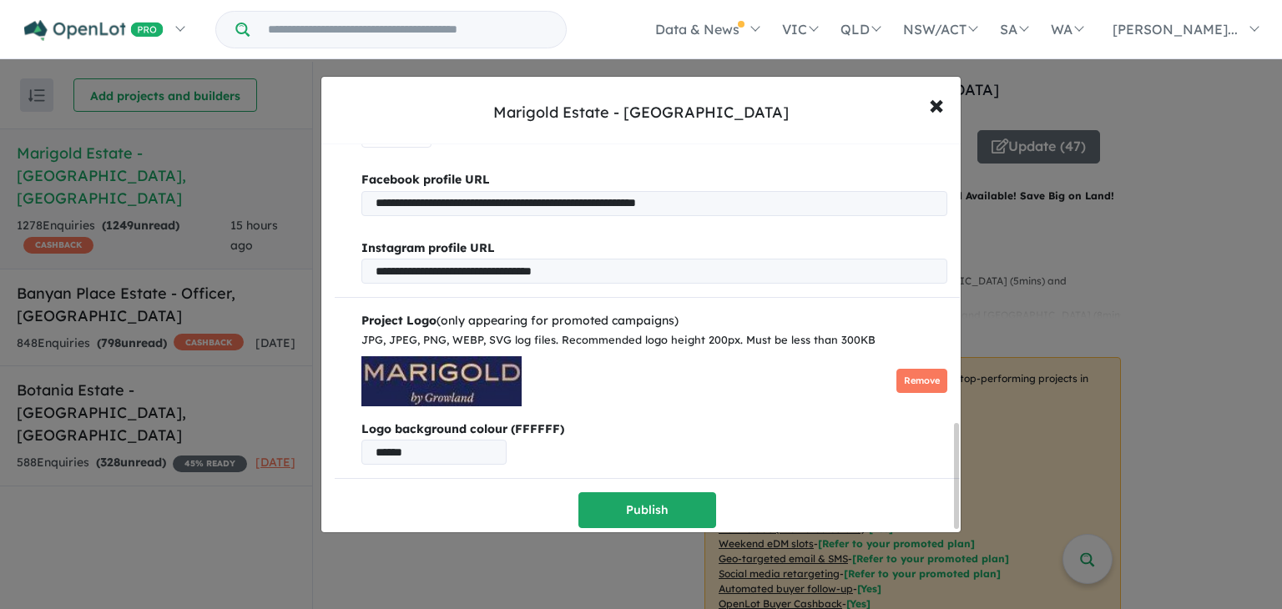
drag, startPoint x: 956, startPoint y: 161, endPoint x: 948, endPoint y: 438, distance: 277.2
click at [948, 438] on div "**********" at bounding box center [640, 338] width 639 height 388
click at [638, 502] on button "Publish" at bounding box center [647, 510] width 138 height 36
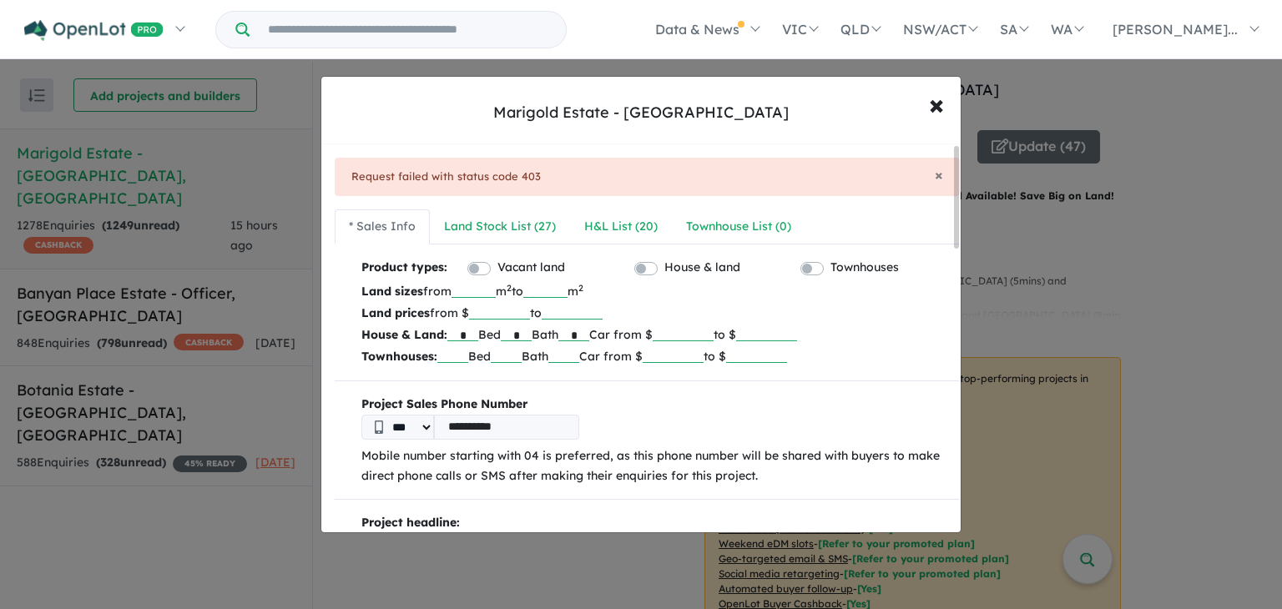
click at [939, 173] on div "× Request failed with status code 403" at bounding box center [647, 177] width 625 height 38
click at [500, 235] on div "Land Stock List ( 27 )" at bounding box center [500, 227] width 112 height 20
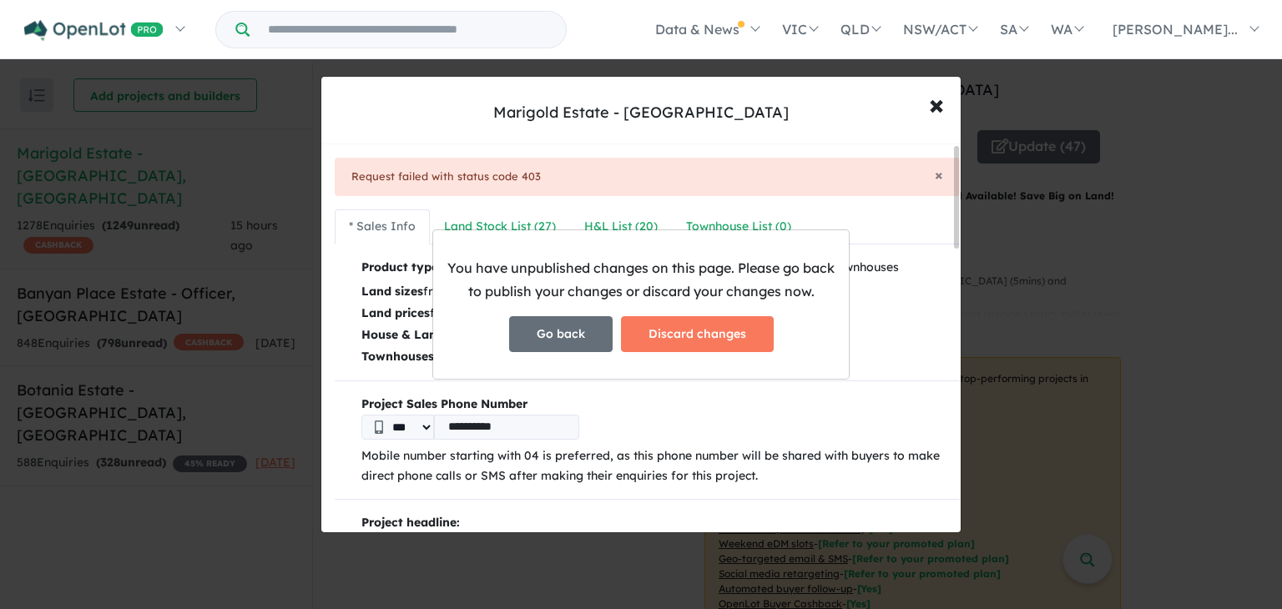
click at [579, 341] on button "Go back" at bounding box center [560, 334] width 103 height 36
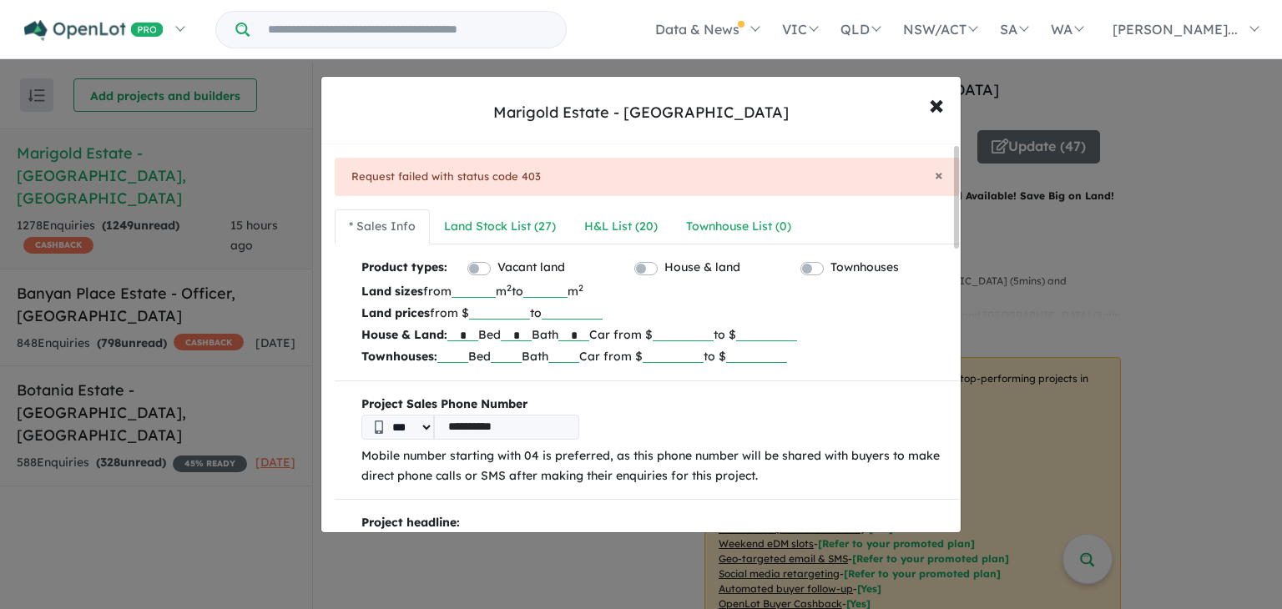
click at [787, 350] on input "number" at bounding box center [756, 354] width 61 height 17
click at [714, 333] on input "******" at bounding box center [683, 333] width 61 height 17
click at [786, 338] on input "number" at bounding box center [766, 333] width 61 height 17
type input "******"
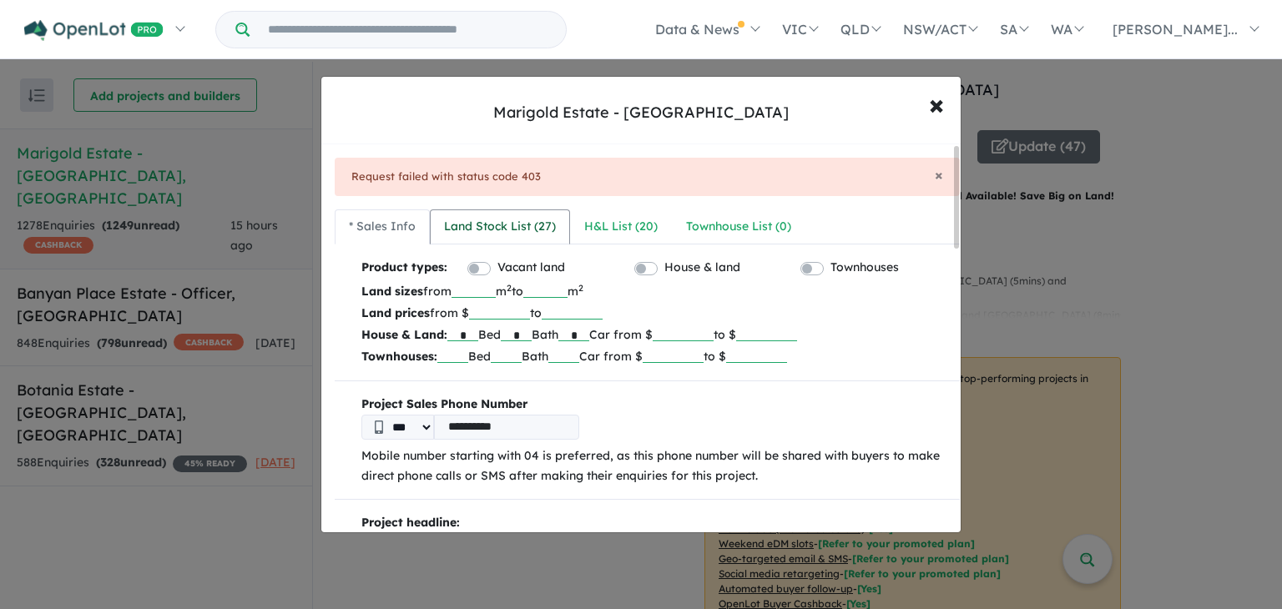
click at [523, 232] on div "Land Stock List ( 27 )" at bounding box center [500, 227] width 112 height 20
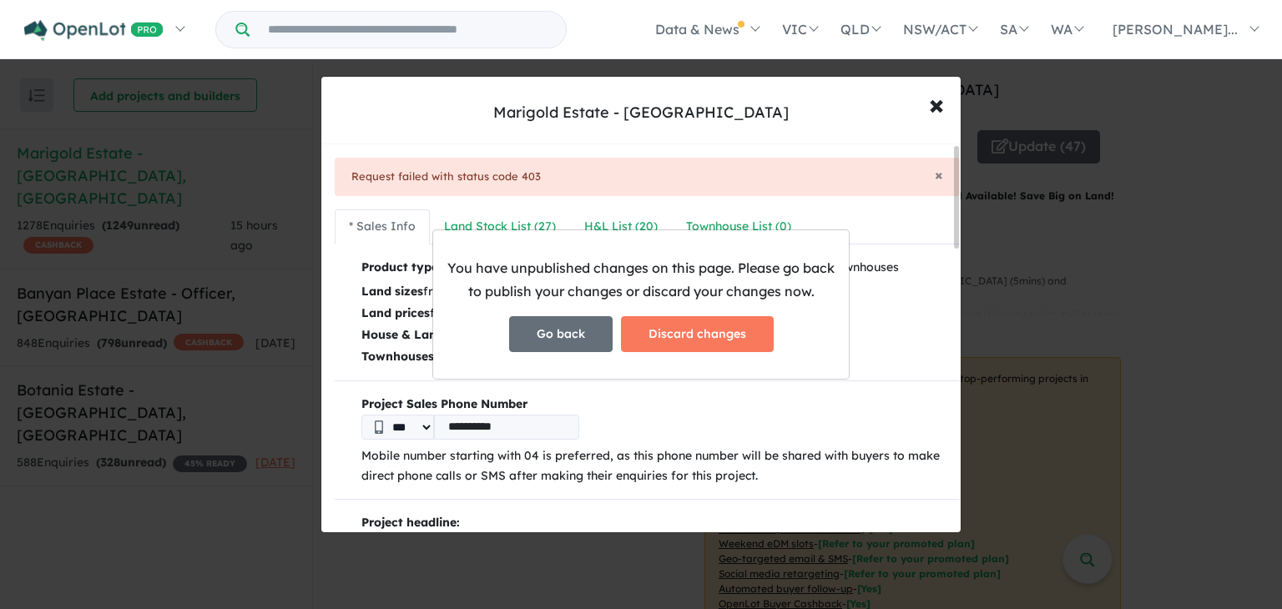
click at [558, 335] on button "Go back" at bounding box center [560, 334] width 103 height 36
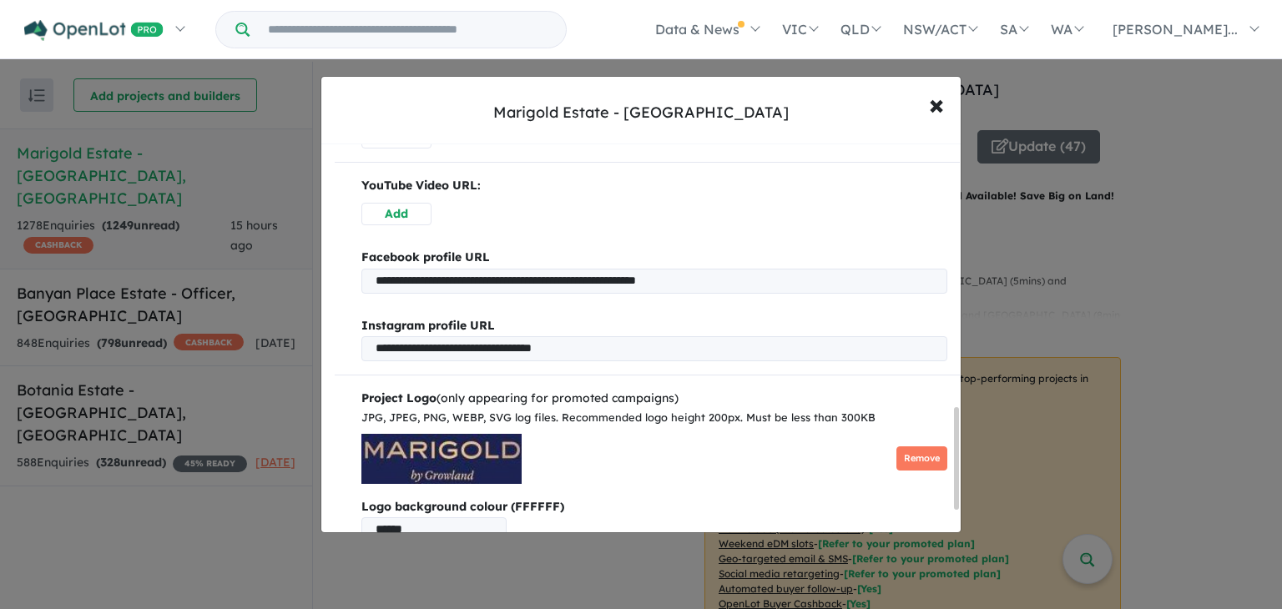
scroll to position [1094, 0]
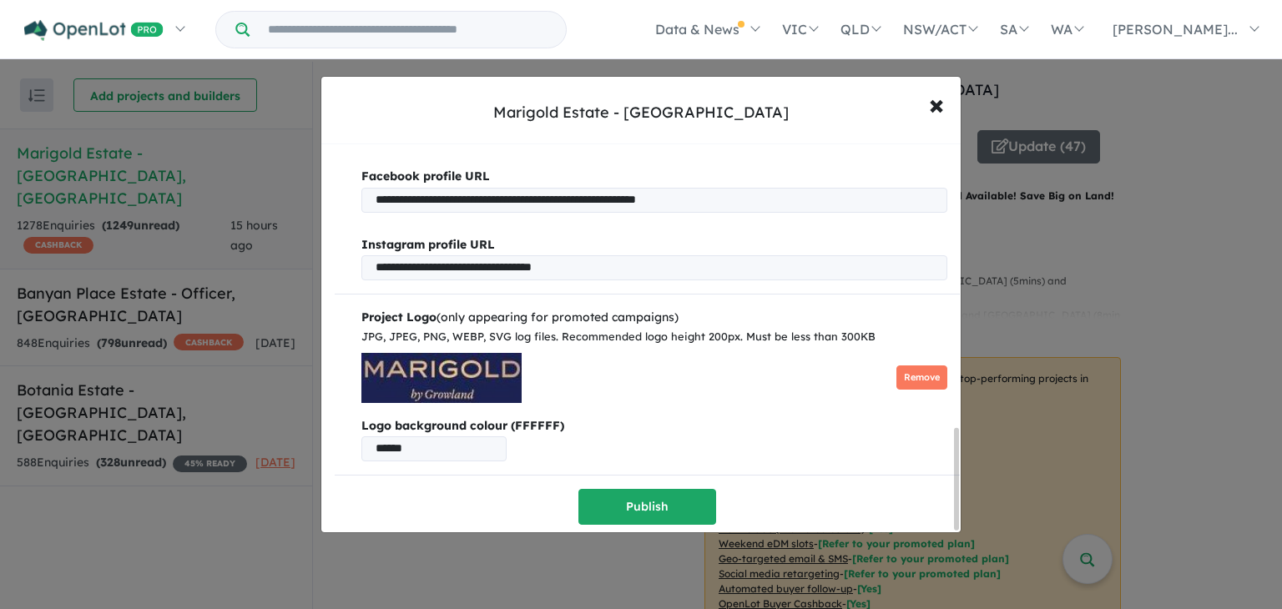
drag, startPoint x: 955, startPoint y: 214, endPoint x: 952, endPoint y: 537, distance: 323.0
click at [952, 537] on div "**********" at bounding box center [641, 304] width 1282 height 609
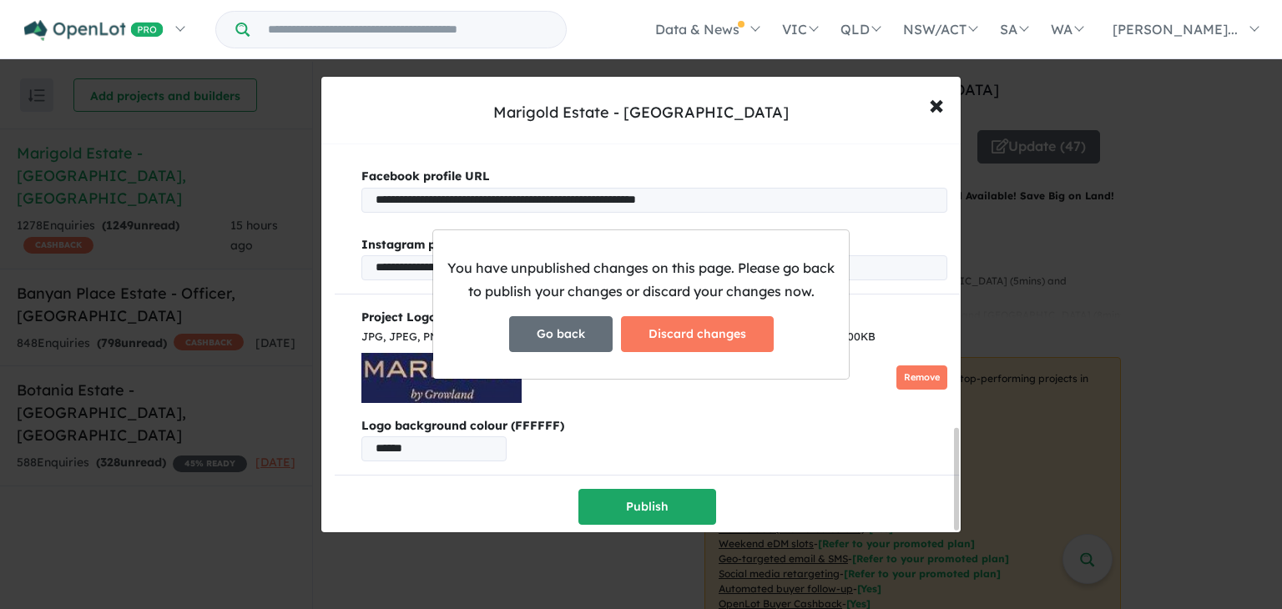
click at [586, 330] on button "Go back" at bounding box center [560, 334] width 103 height 36
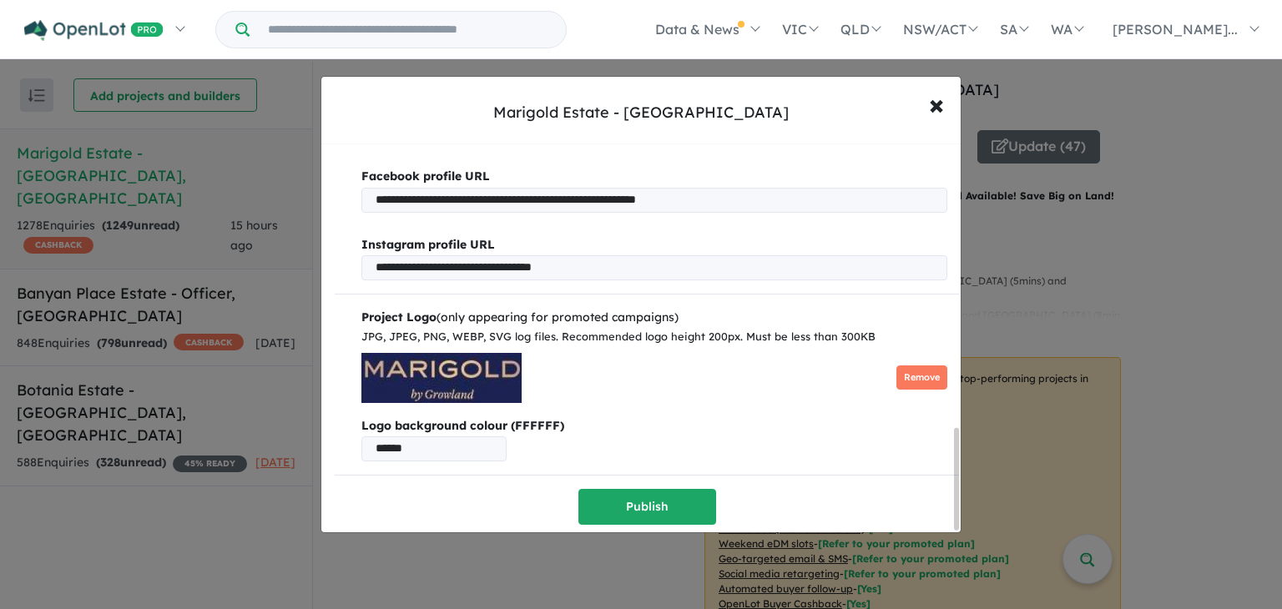
drag, startPoint x: 956, startPoint y: 186, endPoint x: 948, endPoint y: 508, distance: 322.2
click at [948, 508] on div "**********" at bounding box center [640, 338] width 639 height 388
click at [681, 498] on button "Publish" at bounding box center [647, 507] width 138 height 36
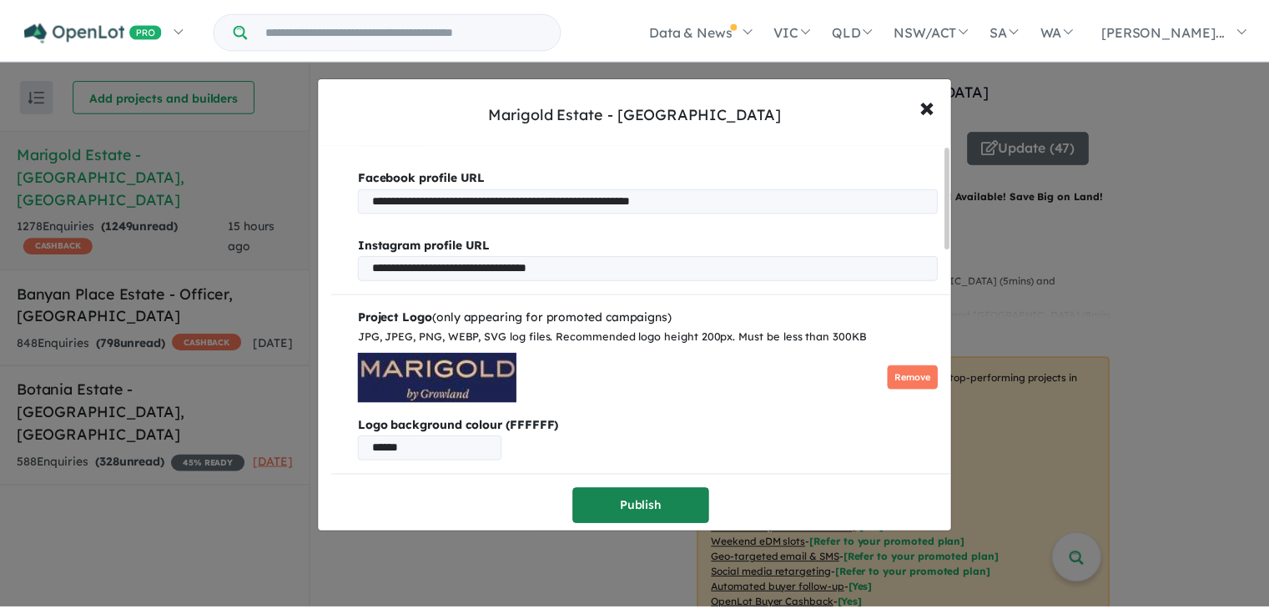
scroll to position [0, 0]
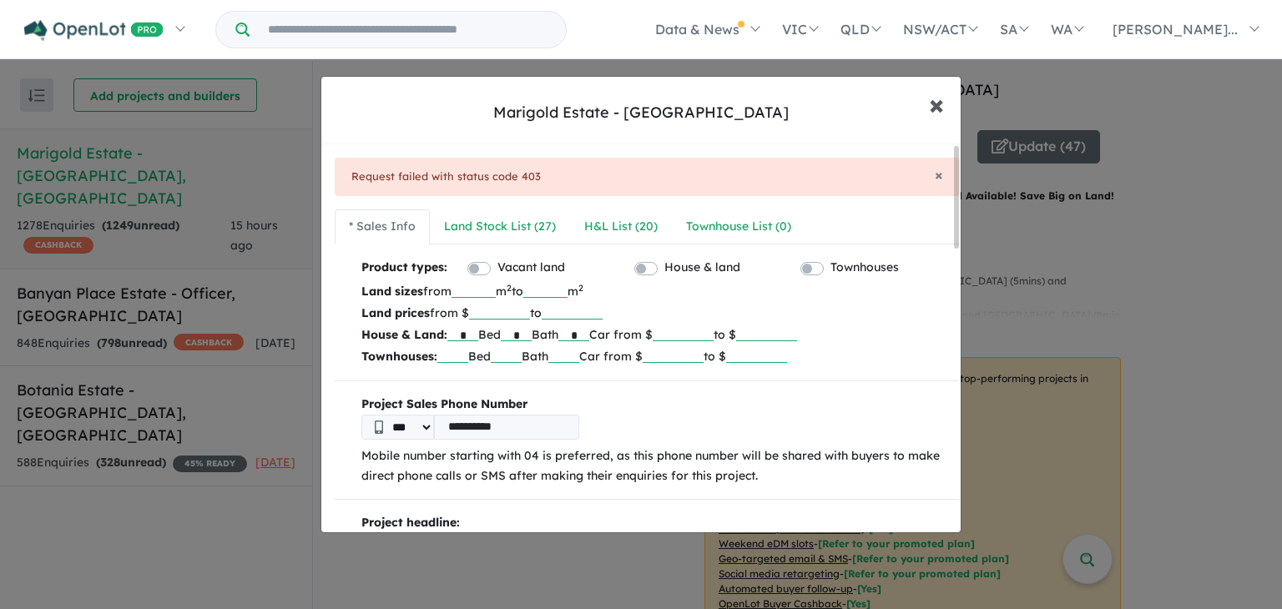
click at [937, 109] on span "×" at bounding box center [936, 104] width 15 height 36
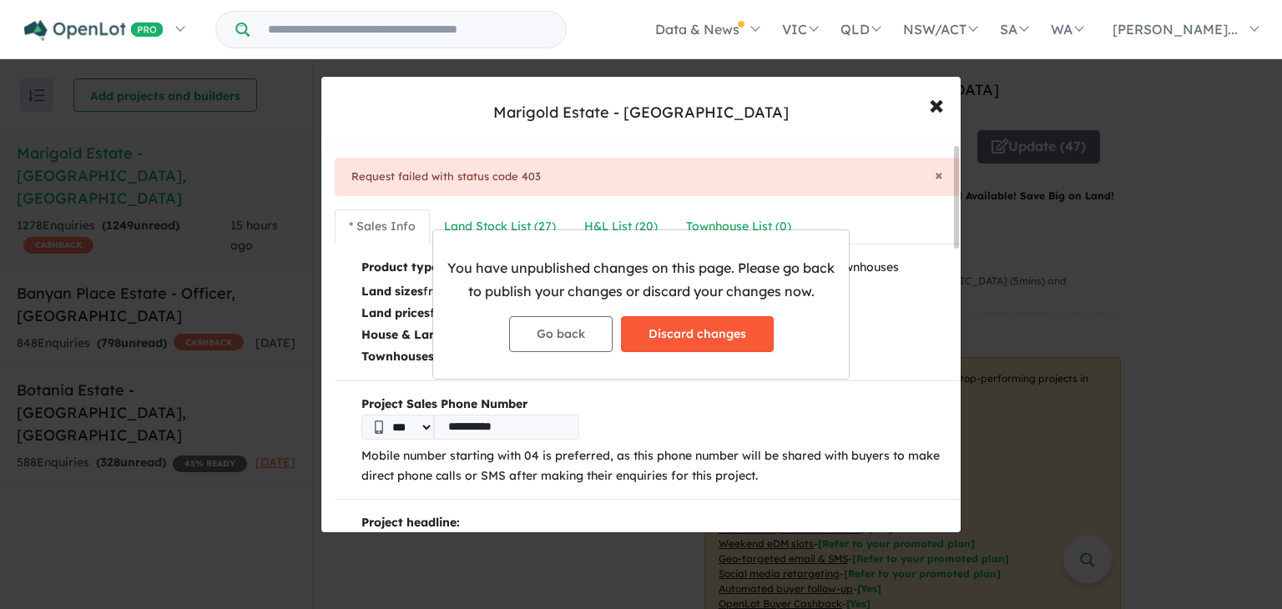
click at [718, 345] on button "Discard changes" at bounding box center [697, 334] width 153 height 36
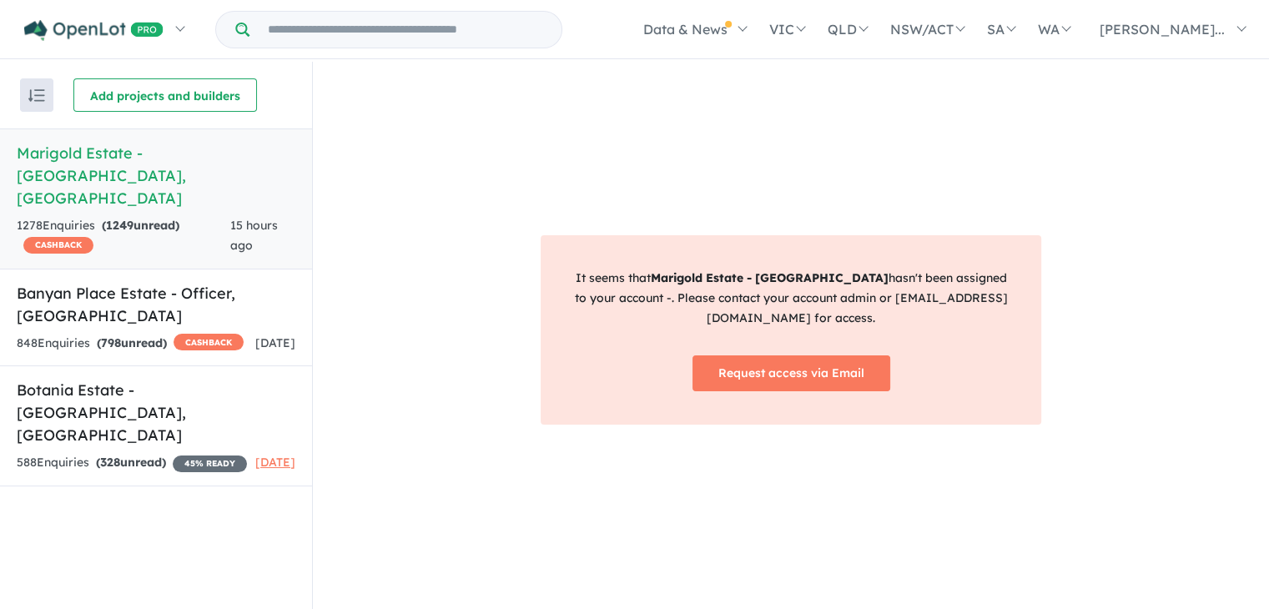
click at [148, 218] on strong "( 1249 unread)" at bounding box center [141, 225] width 78 height 15
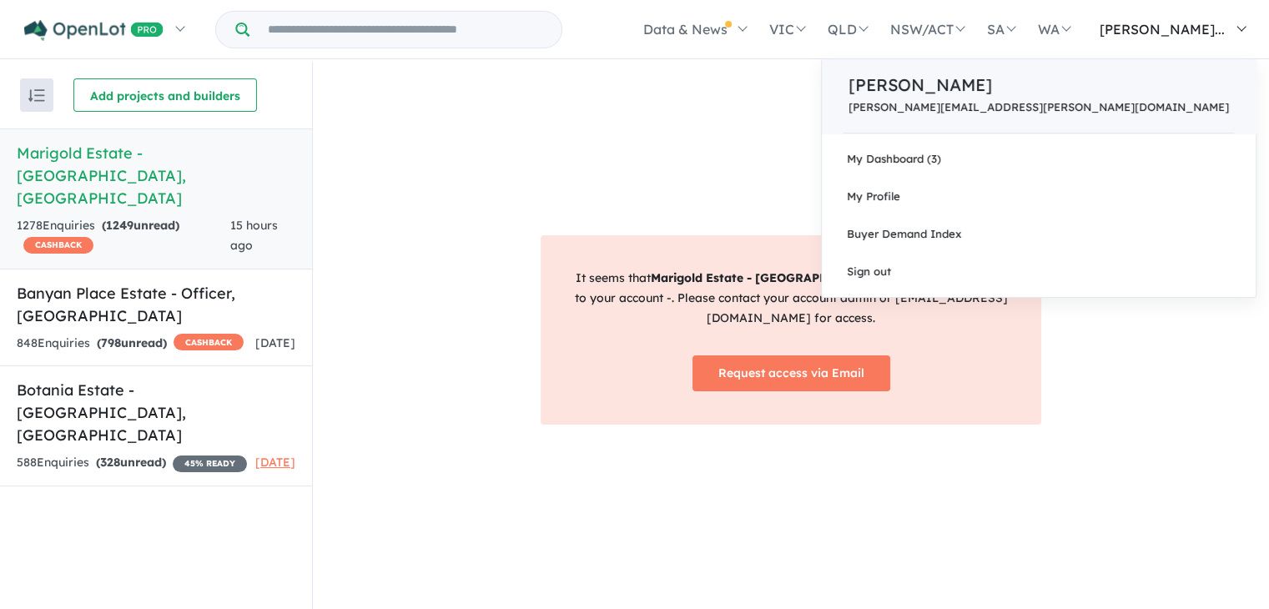
click at [1108, 94] on p "[PERSON_NAME]" at bounding box center [1039, 85] width 381 height 25
